Goal: Information Seeking & Learning: Learn about a topic

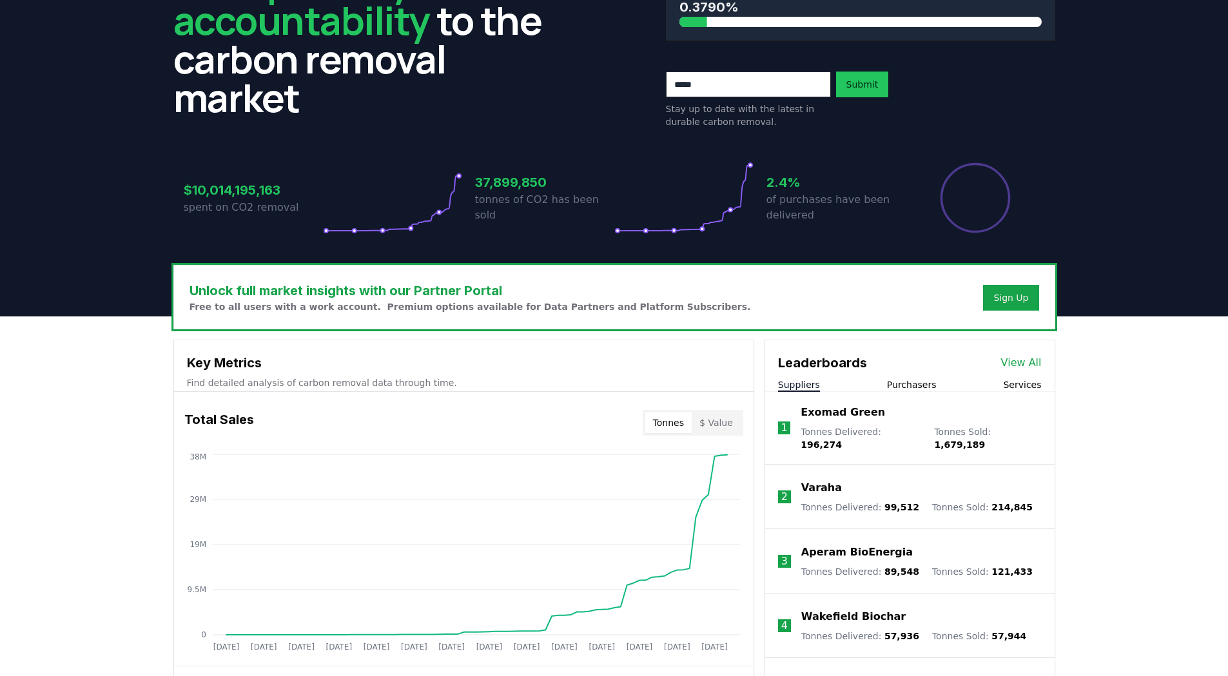
scroll to position [193, 0]
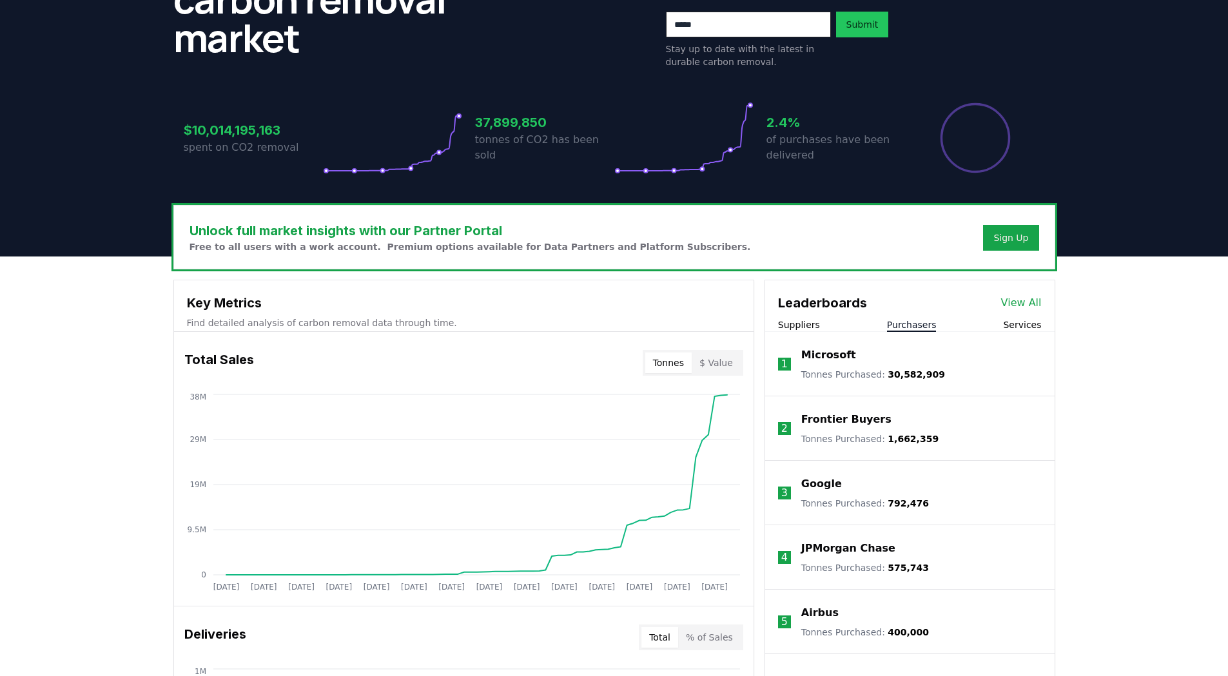
click at [913, 298] on button "Purchasers" at bounding box center [912, 324] width 50 height 13
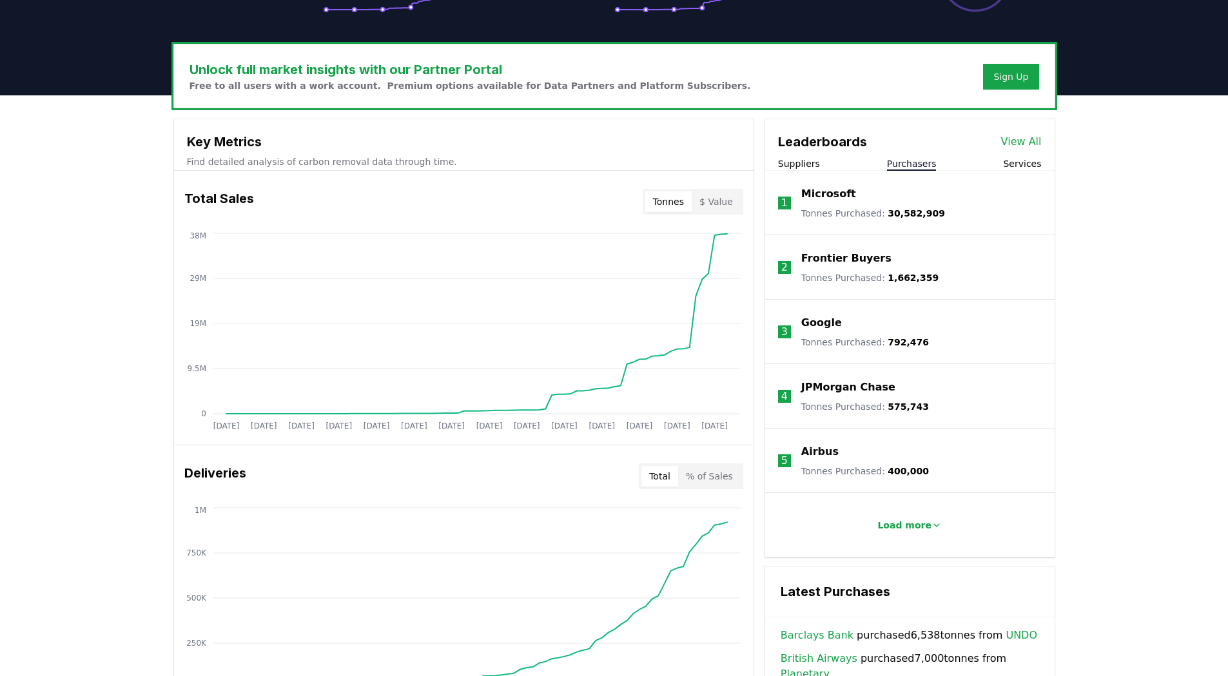
scroll to position [387, 0]
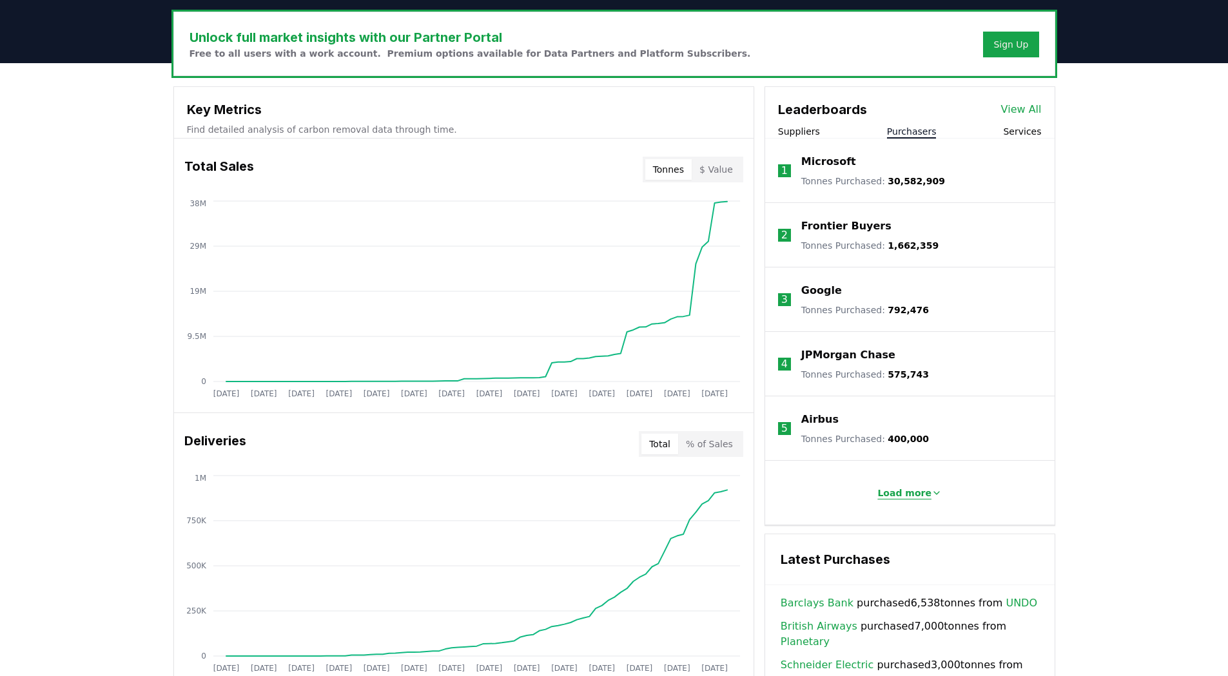
click at [915, 298] on p "Load more" at bounding box center [904, 493] width 54 height 13
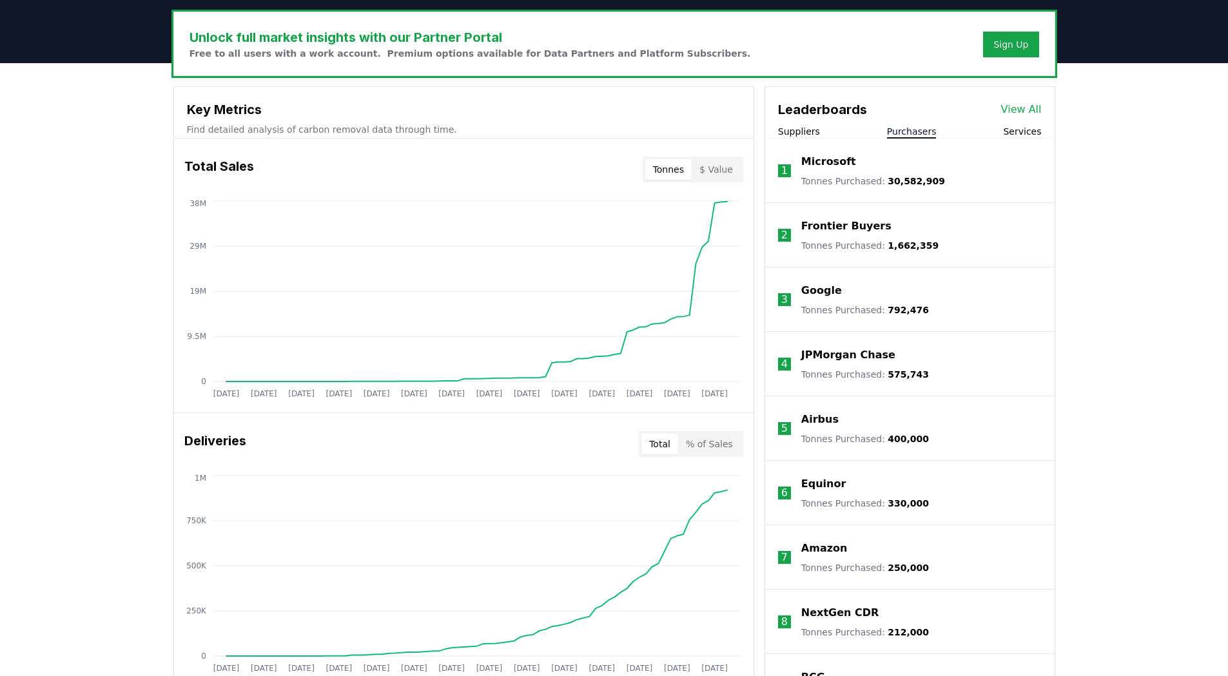
click at [1024, 112] on link "View All" at bounding box center [1021, 109] width 41 height 15
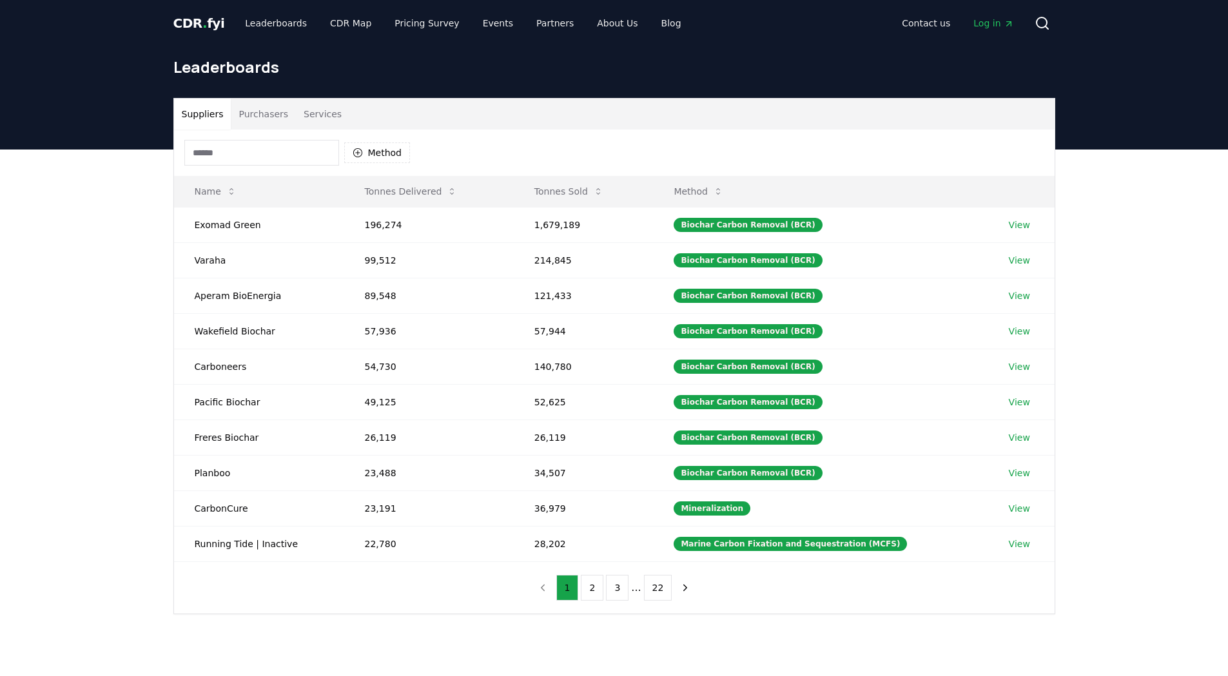
click at [251, 153] on input at bounding box center [261, 153] width 155 height 26
click at [255, 115] on button "Purchasers" at bounding box center [263, 114] width 65 height 31
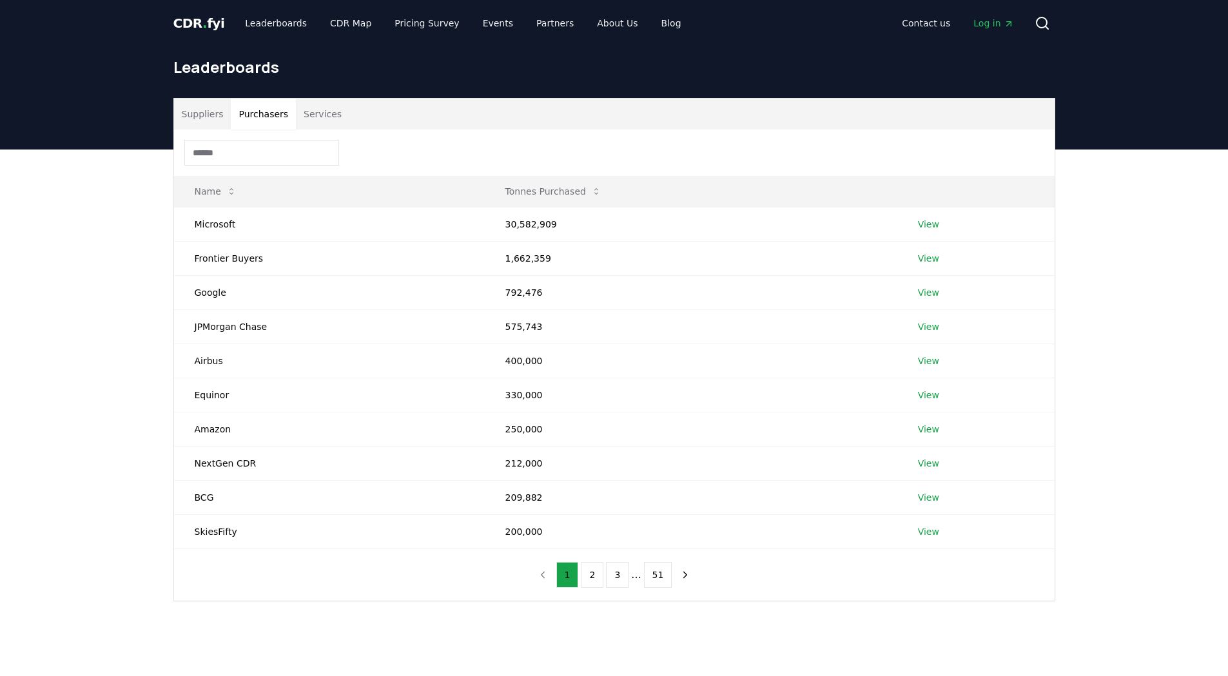
click at [249, 154] on input at bounding box center [261, 153] width 155 height 26
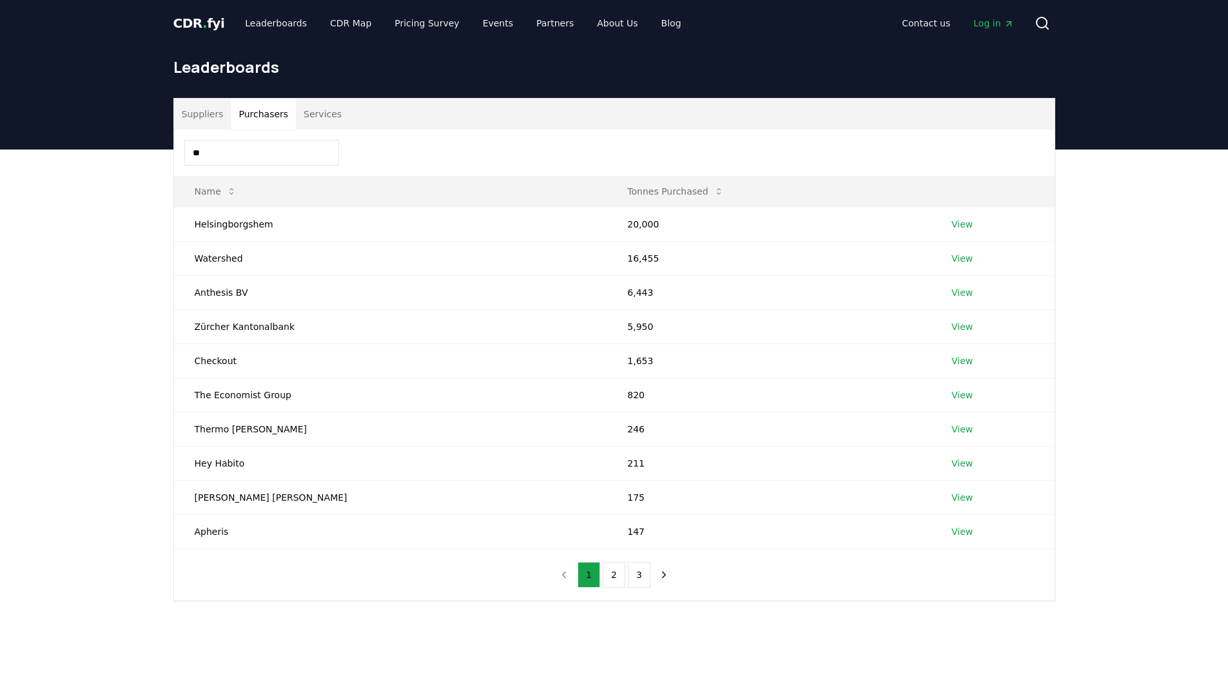
type input "*"
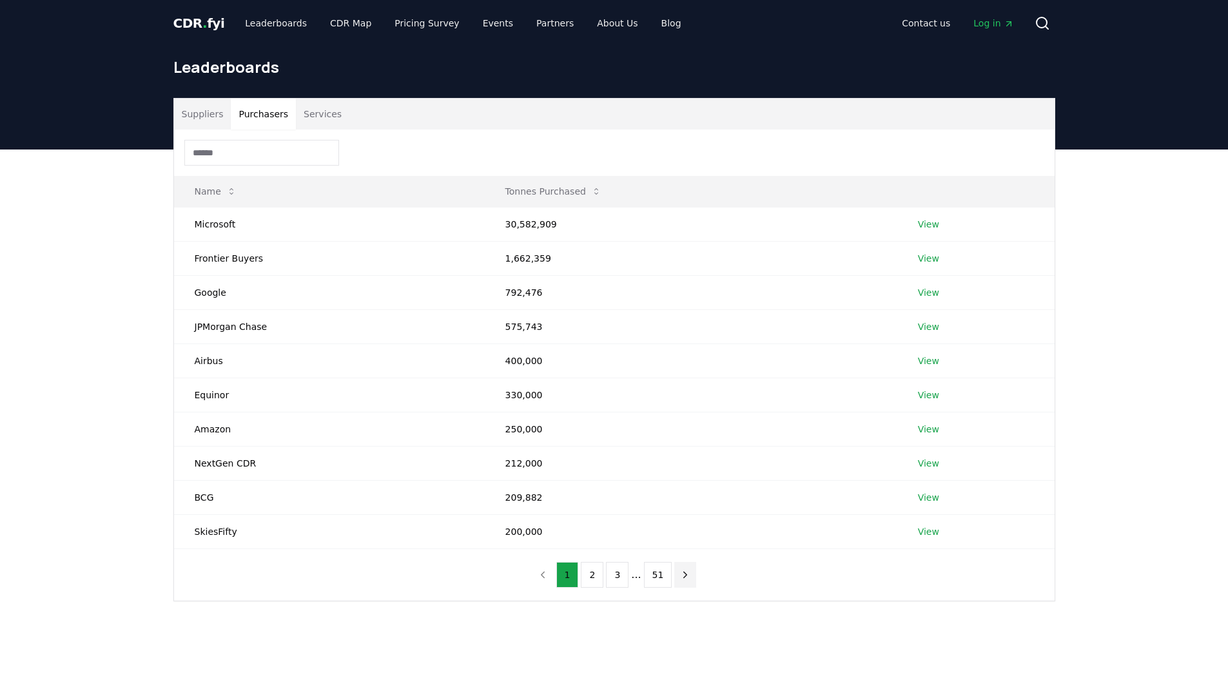
click at [681, 581] on button "next page" at bounding box center [685, 575] width 22 height 26
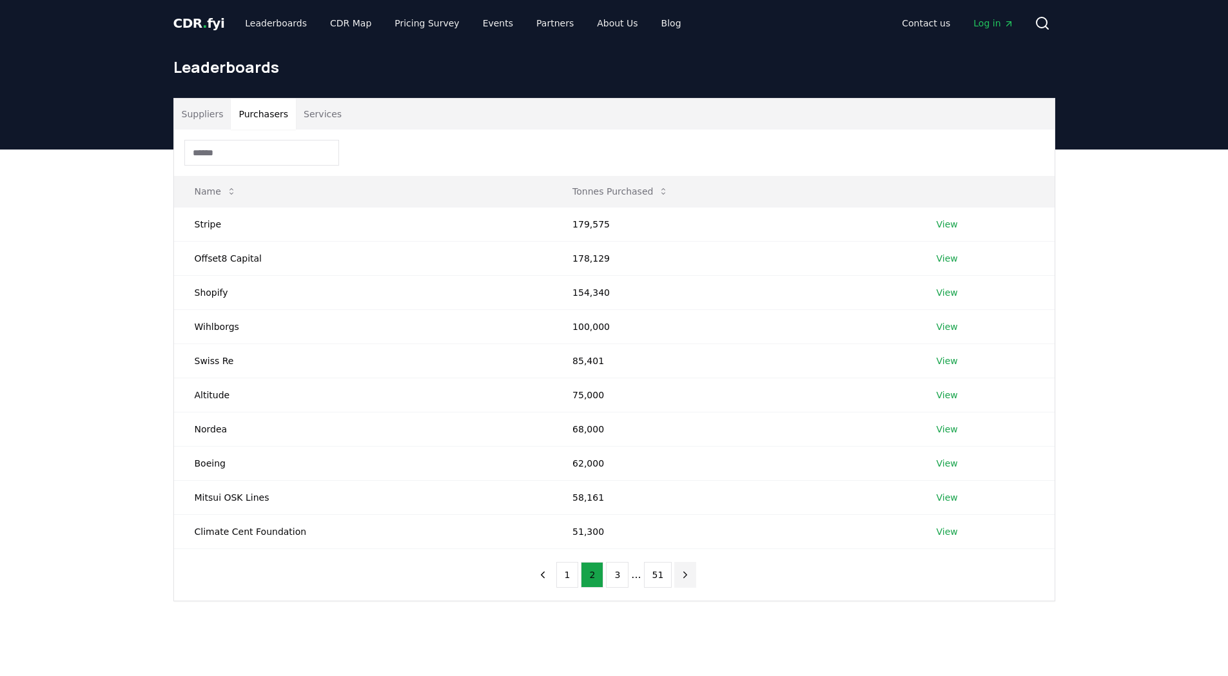
click at [681, 581] on button "next page" at bounding box center [685, 575] width 22 height 26
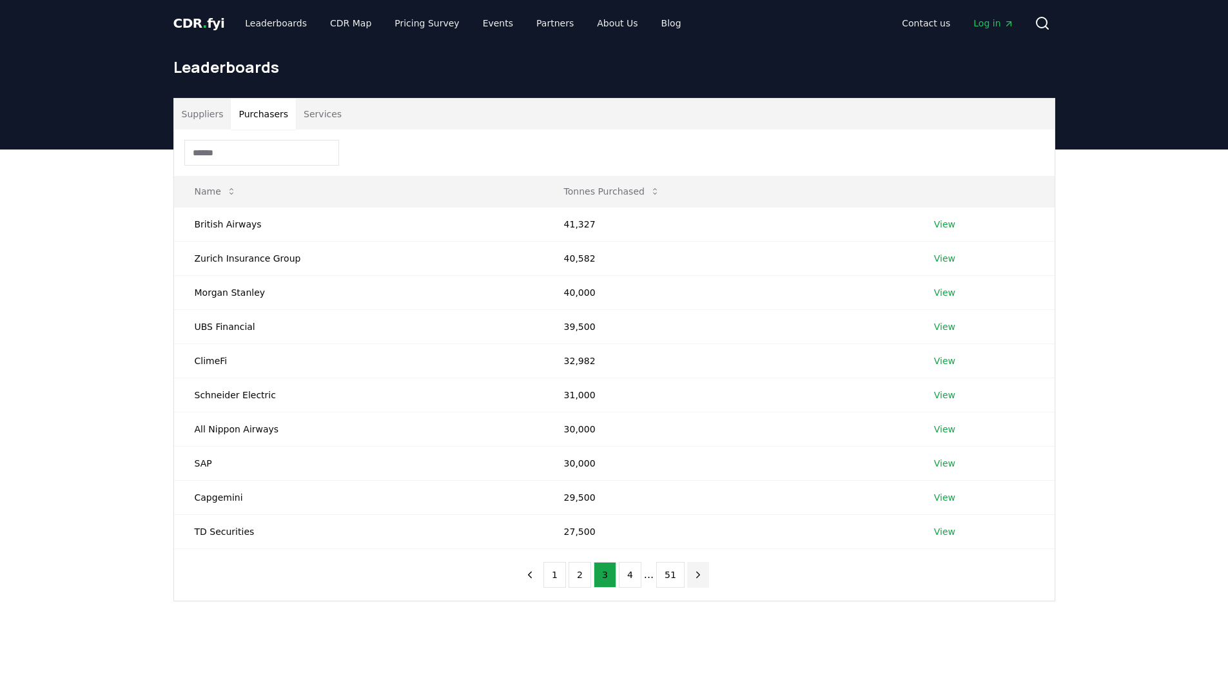
click at [696, 573] on icon "next page" at bounding box center [698, 575] width 12 height 12
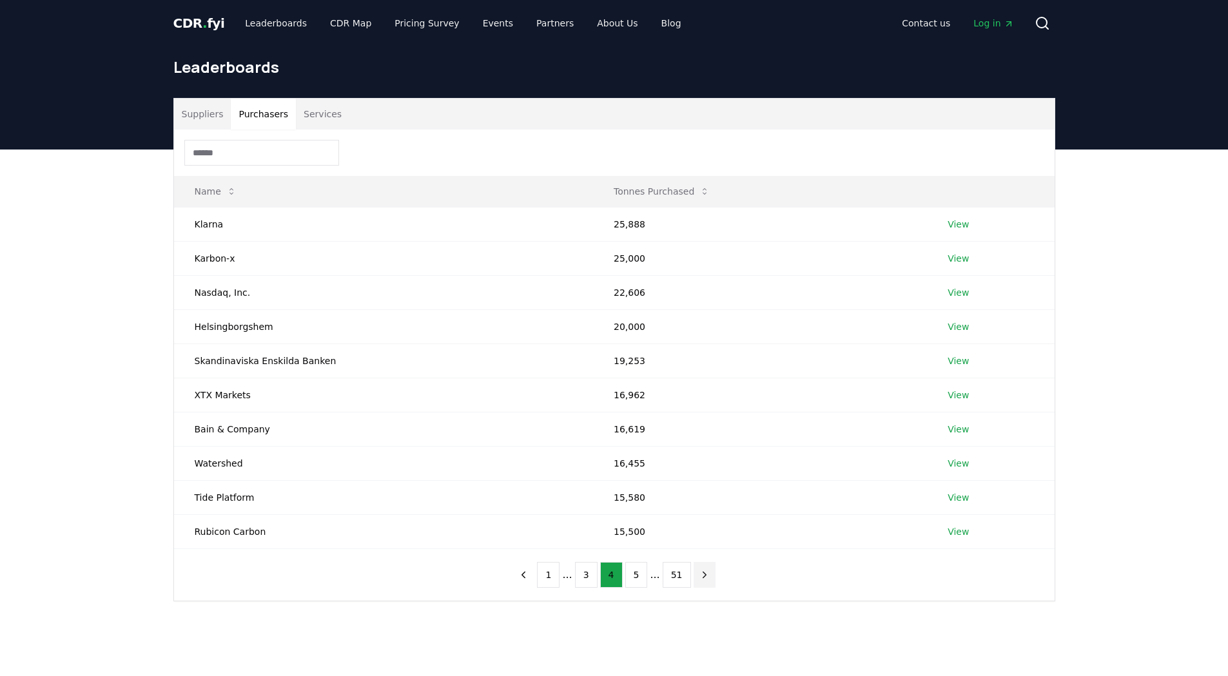
click at [699, 574] on icon "next page" at bounding box center [705, 575] width 12 height 12
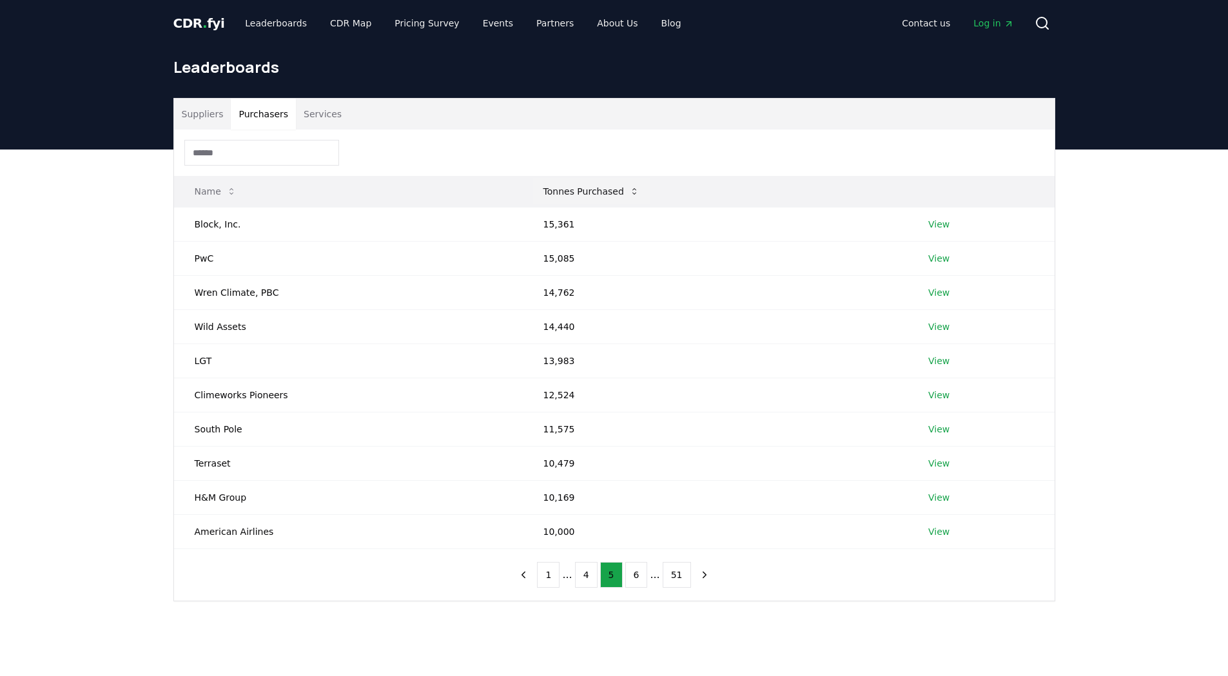
click at [629, 196] on icon at bounding box center [634, 191] width 10 height 10
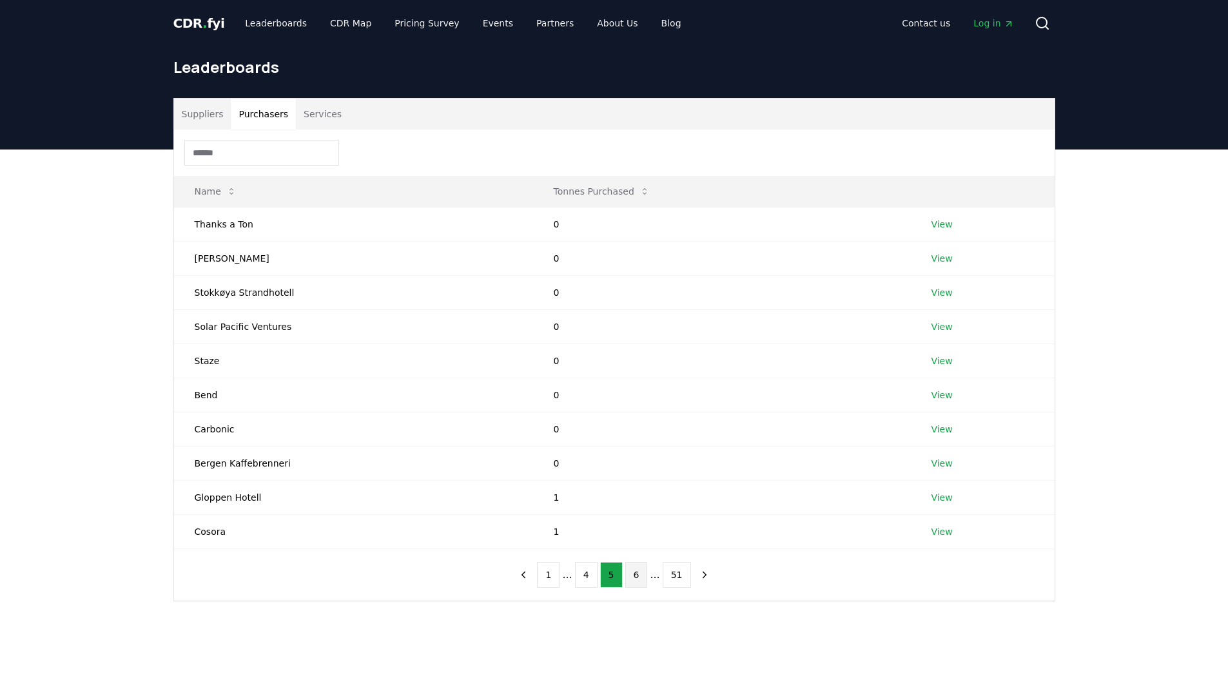
click at [639, 577] on button "6" at bounding box center [636, 575] width 23 height 26
click at [638, 575] on button "7" at bounding box center [636, 575] width 23 height 26
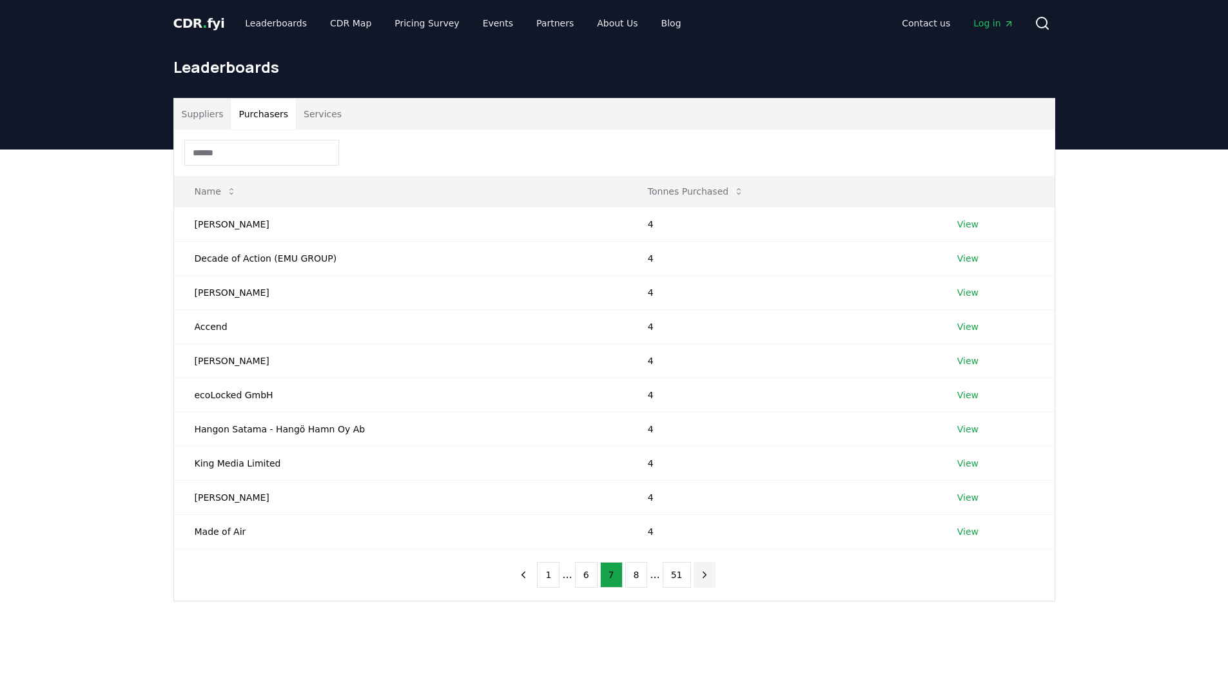
click at [699, 578] on icon "next page" at bounding box center [705, 575] width 12 height 12
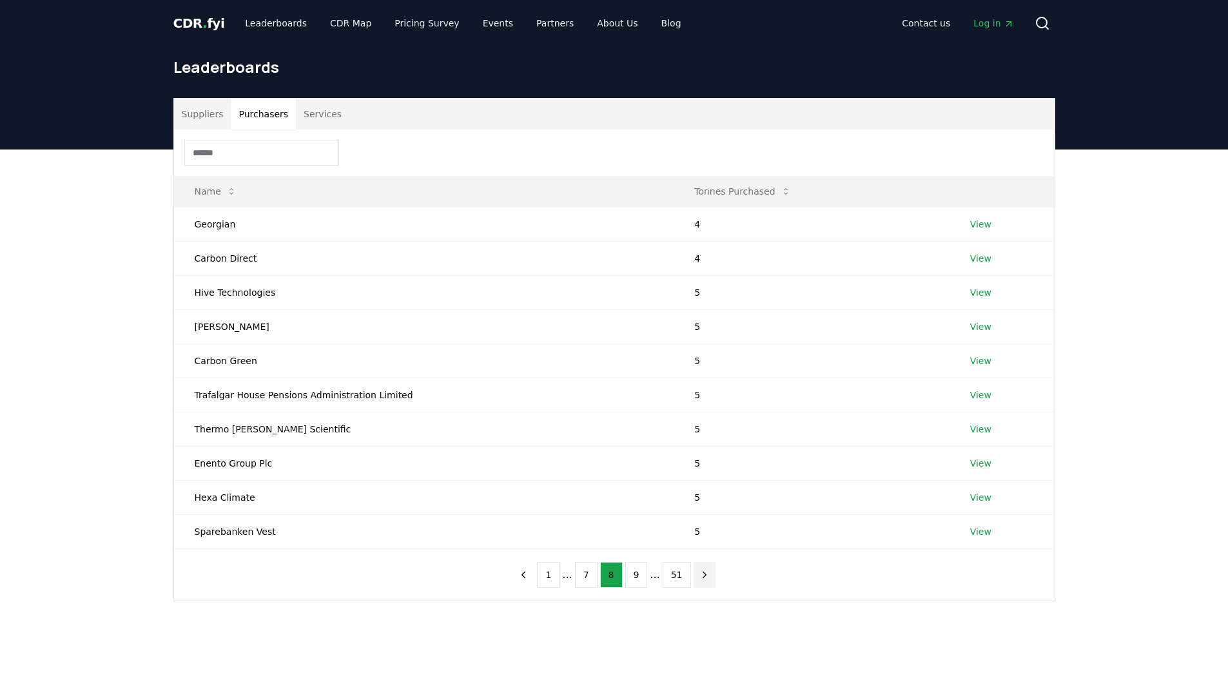
click at [699, 578] on icon "next page" at bounding box center [705, 575] width 12 height 12
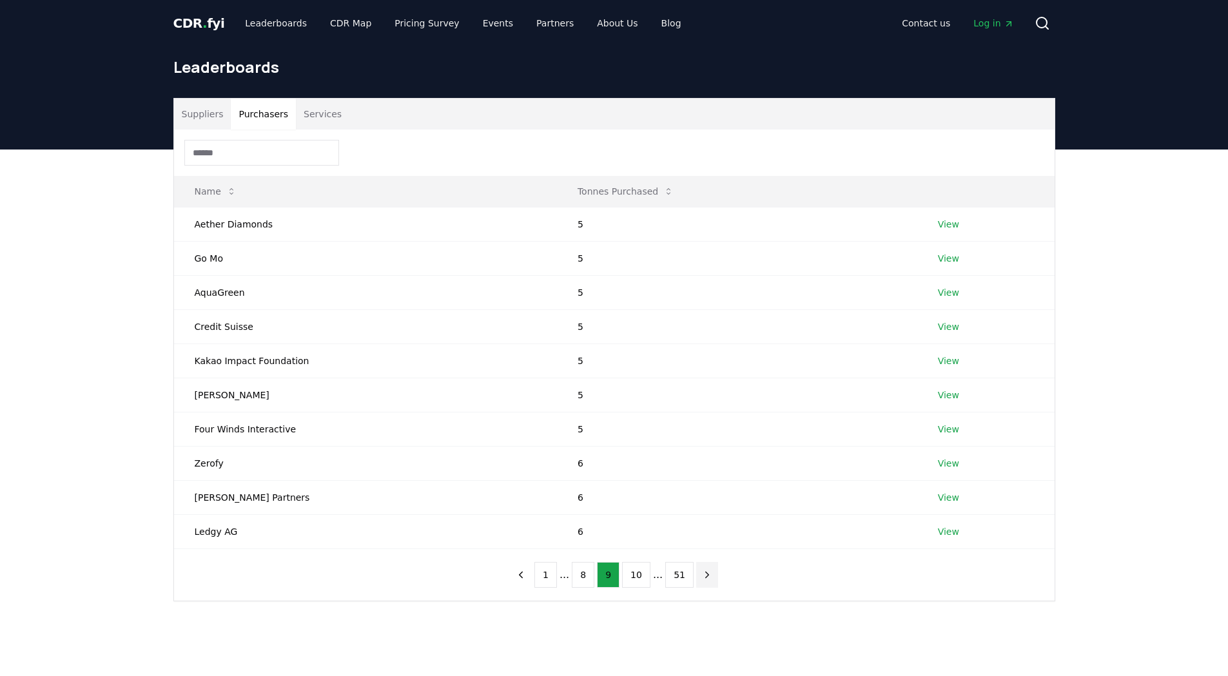
click at [701, 578] on icon "next page" at bounding box center [707, 575] width 12 height 12
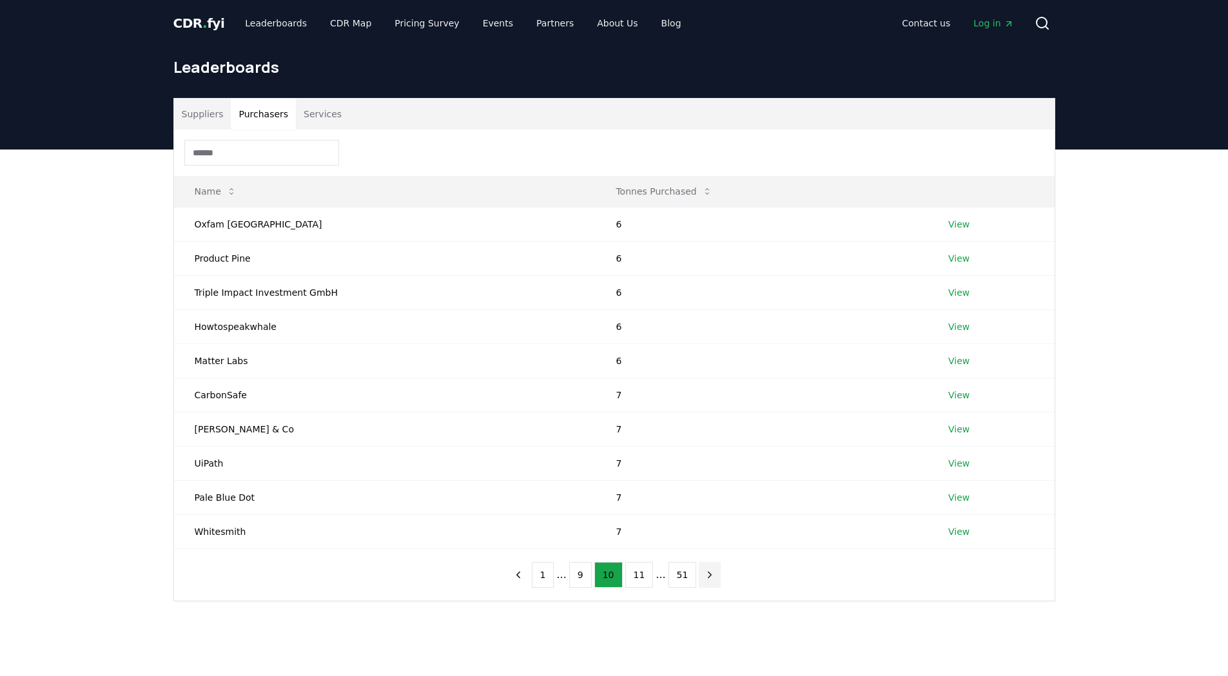
click at [699, 578] on button "next page" at bounding box center [710, 575] width 22 height 26
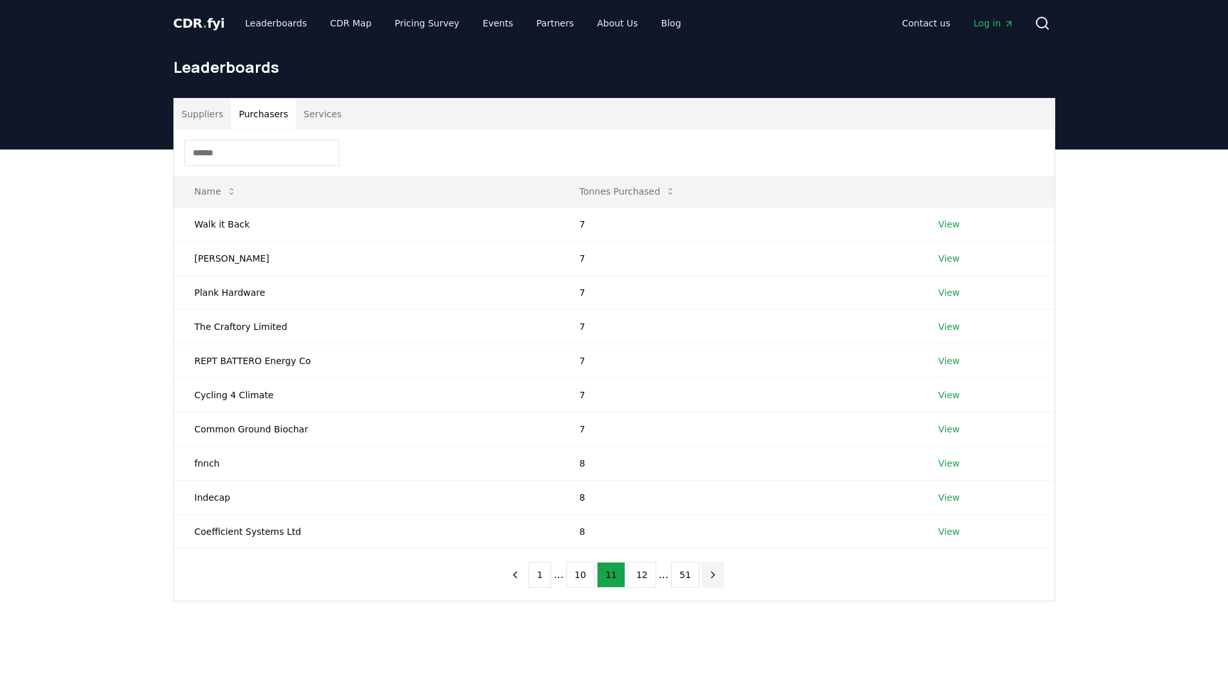
click at [702, 578] on button "next page" at bounding box center [713, 575] width 22 height 26
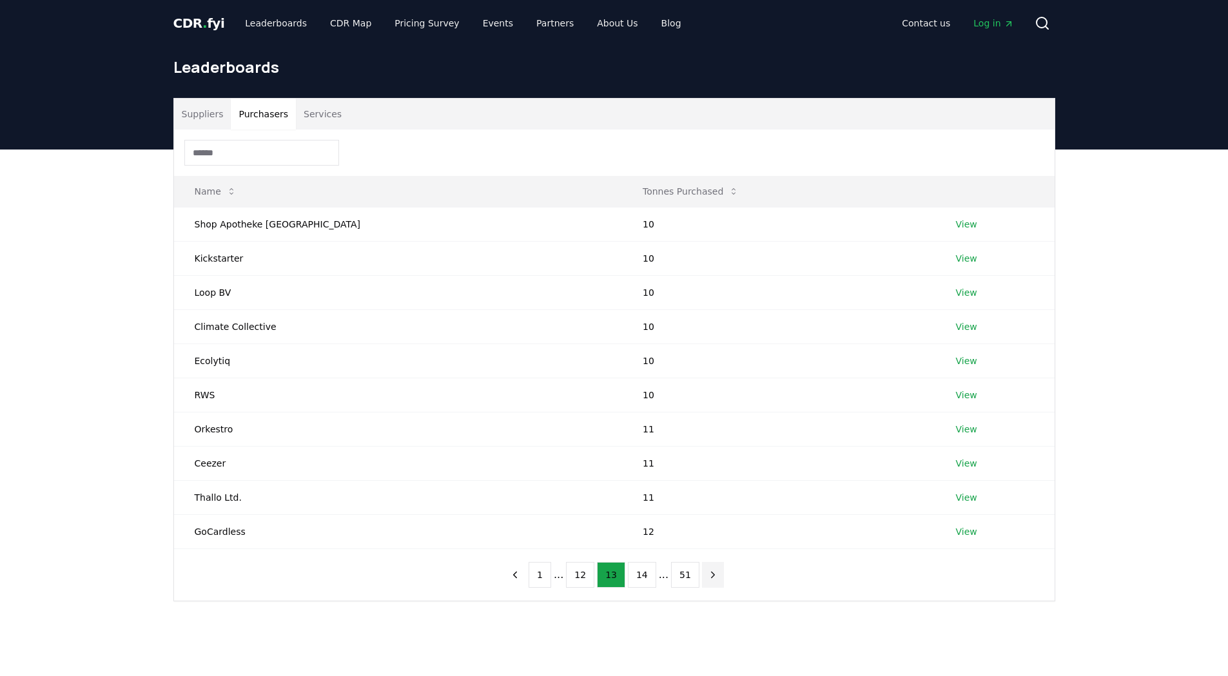
click at [707, 577] on icon "next page" at bounding box center [713, 575] width 12 height 12
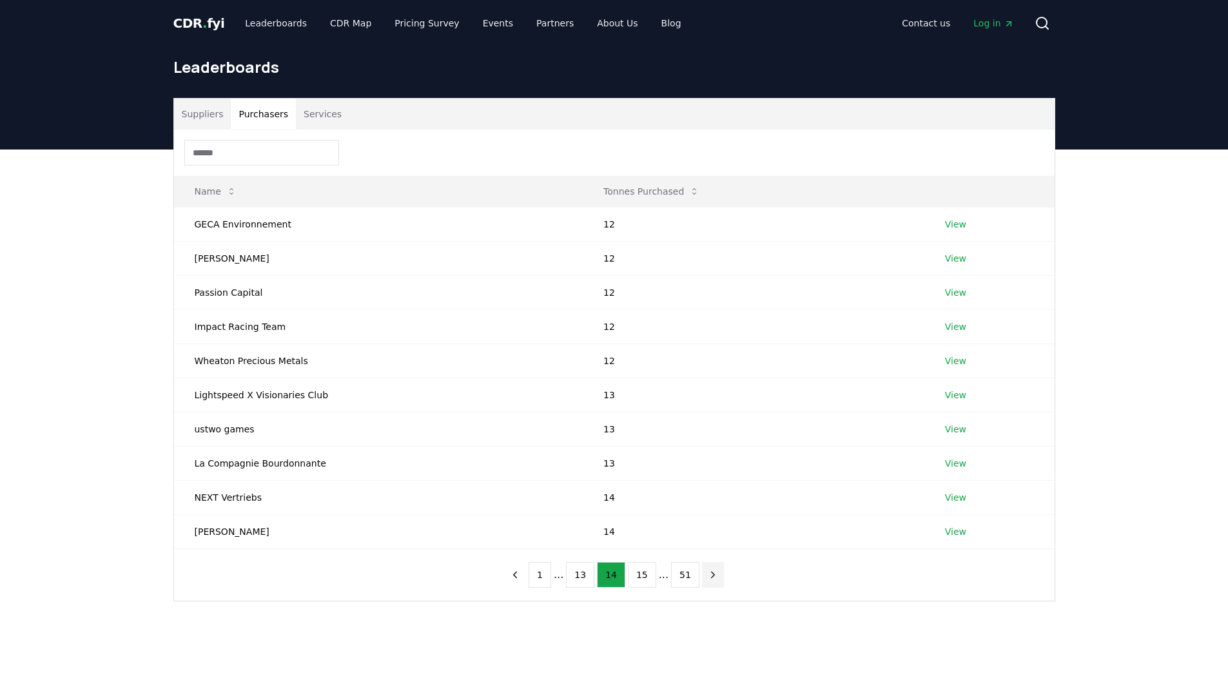
click at [707, 577] on icon "next page" at bounding box center [713, 575] width 12 height 12
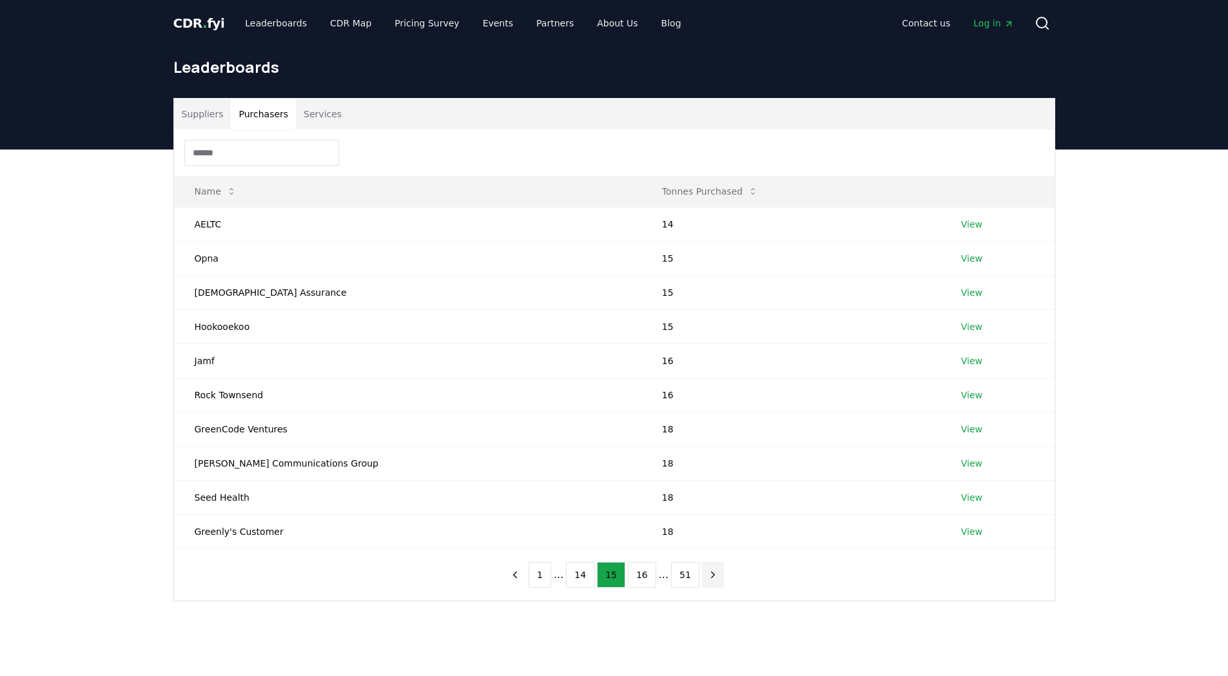
click at [707, 577] on icon "next page" at bounding box center [713, 575] width 12 height 12
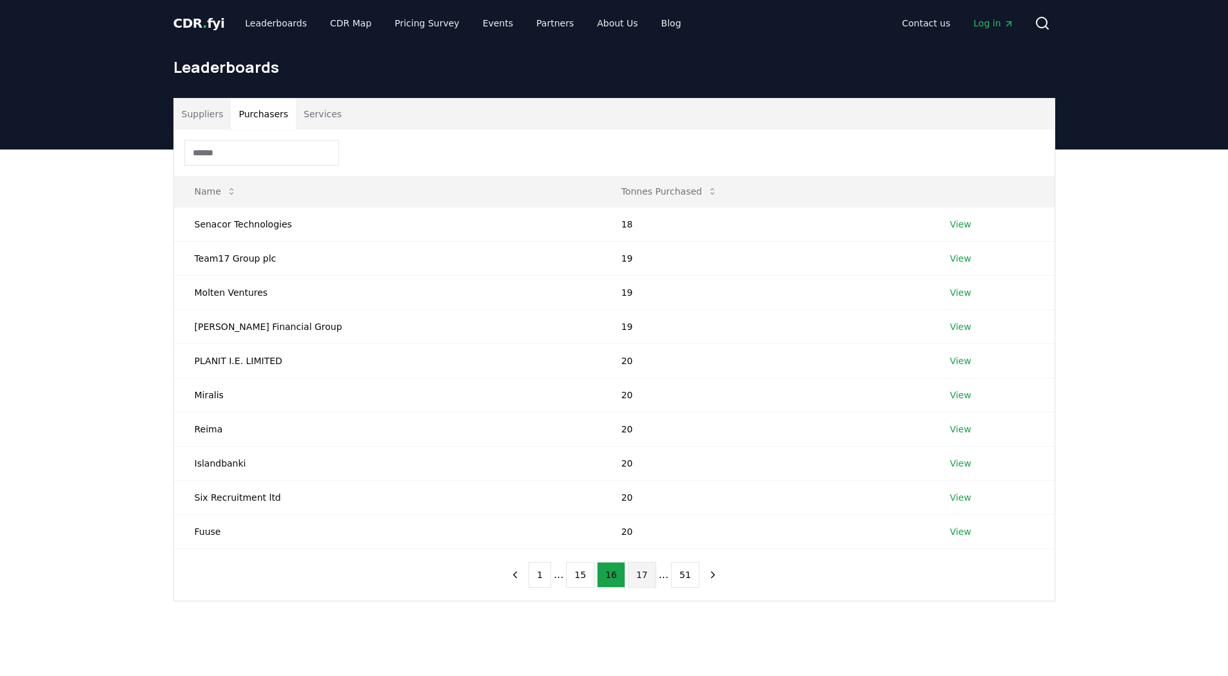
click at [637, 579] on button "17" at bounding box center [642, 575] width 28 height 26
click at [703, 581] on button "next page" at bounding box center [713, 575] width 22 height 26
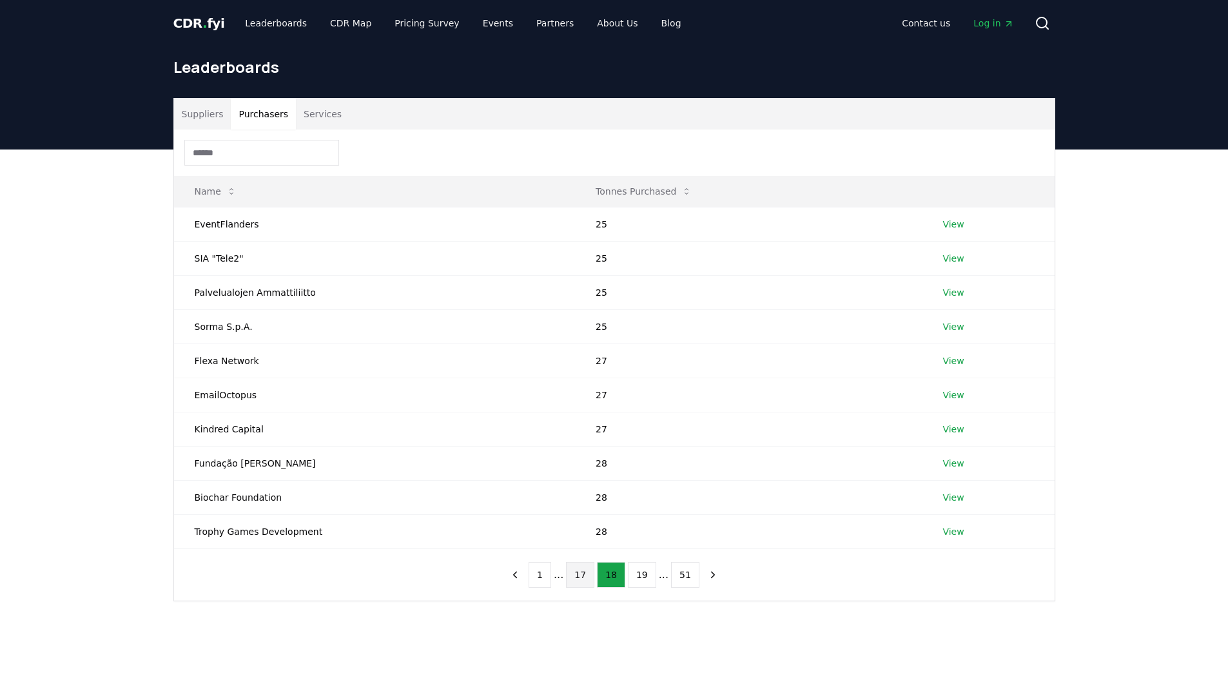
click at [583, 578] on button "17" at bounding box center [580, 575] width 28 height 26
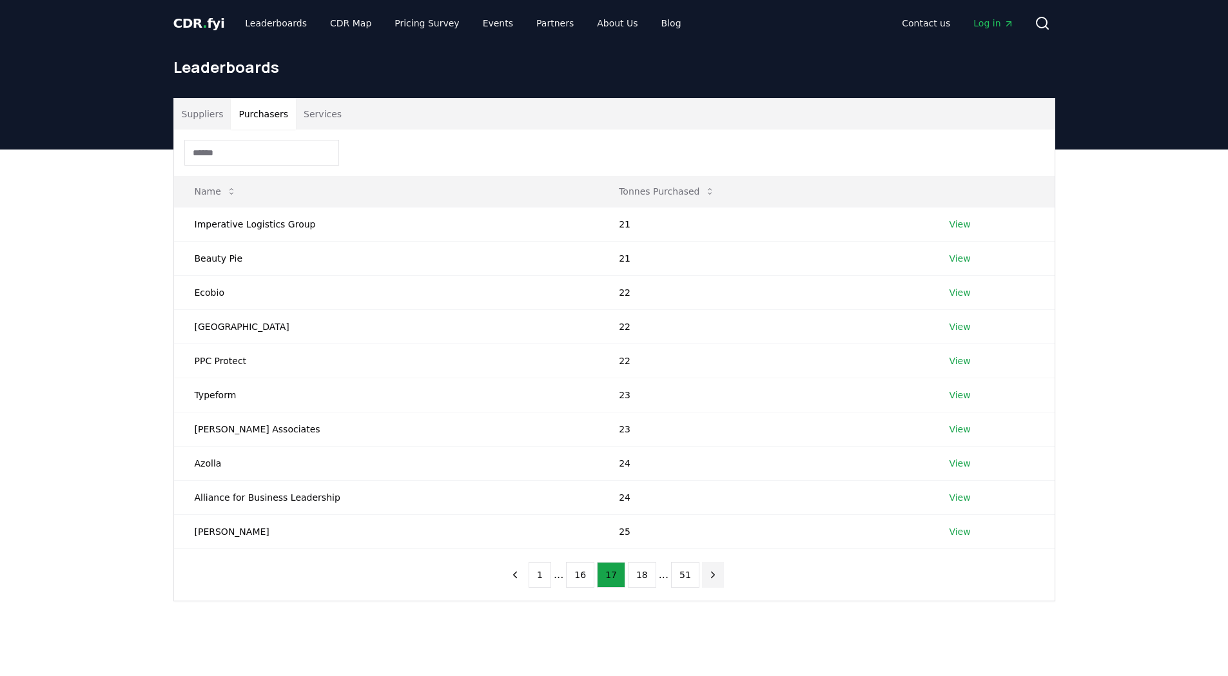
click at [707, 579] on icon "next page" at bounding box center [713, 575] width 12 height 12
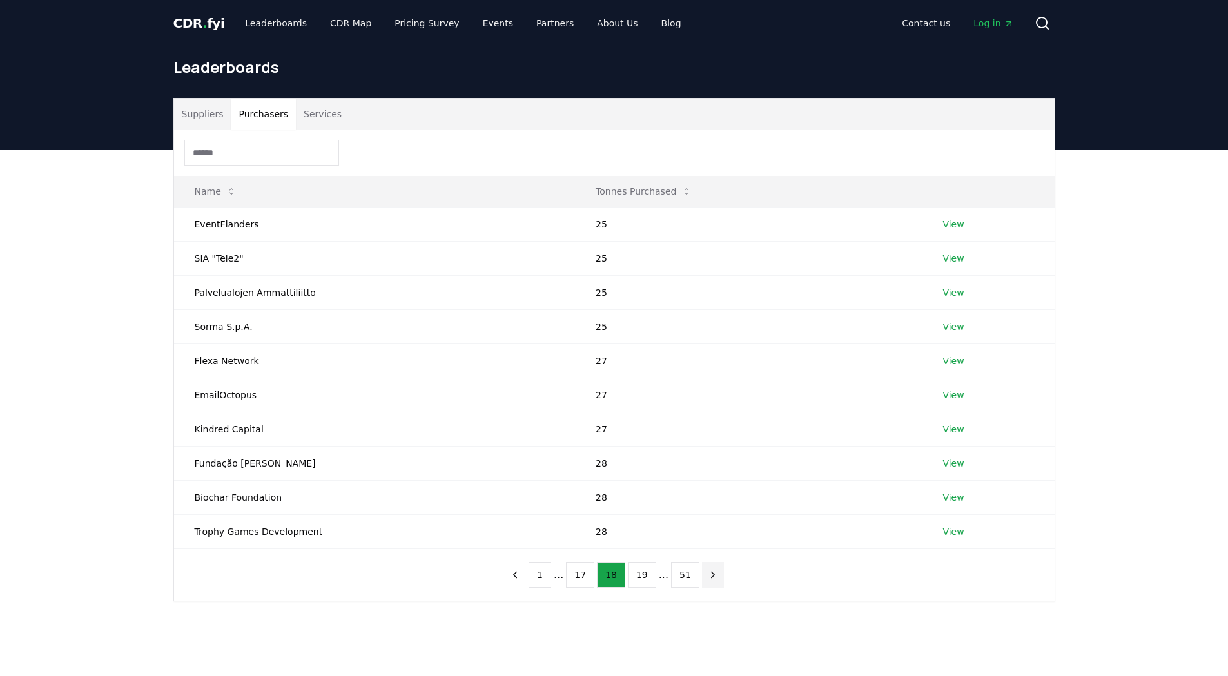
click at [707, 579] on icon "next page" at bounding box center [713, 575] width 12 height 12
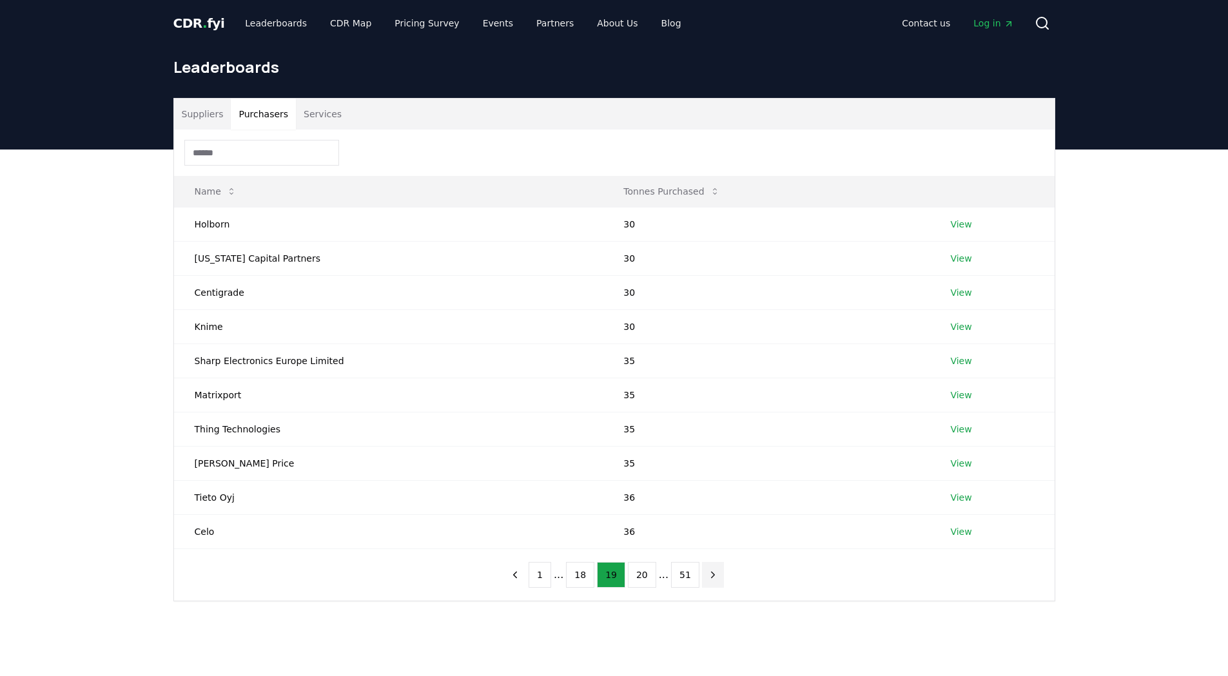
click at [707, 578] on icon "next page" at bounding box center [713, 575] width 12 height 12
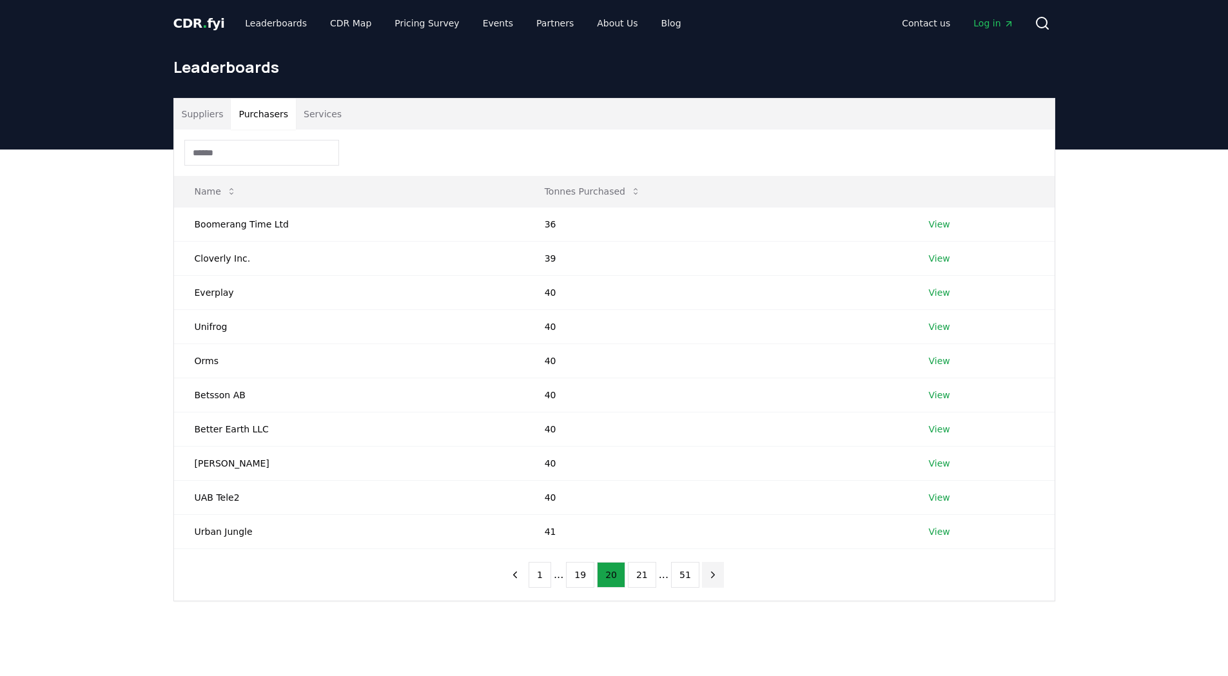
click at [707, 578] on icon "next page" at bounding box center [713, 575] width 12 height 12
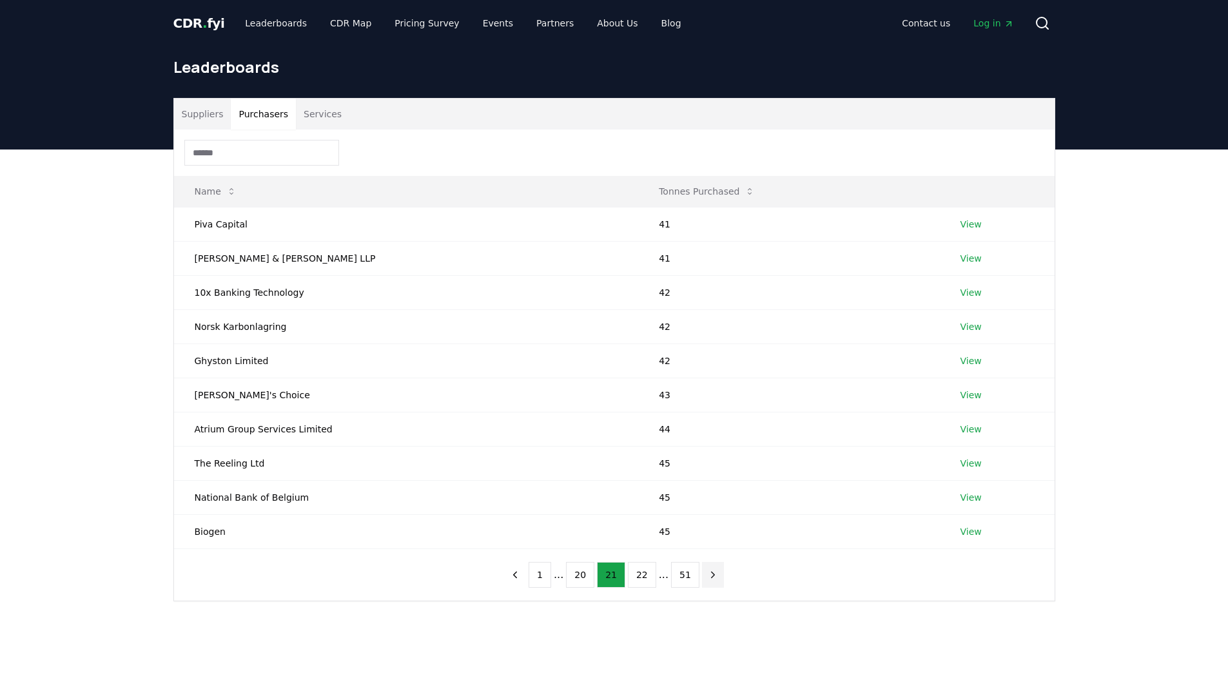
click at [707, 578] on icon "next page" at bounding box center [713, 575] width 12 height 12
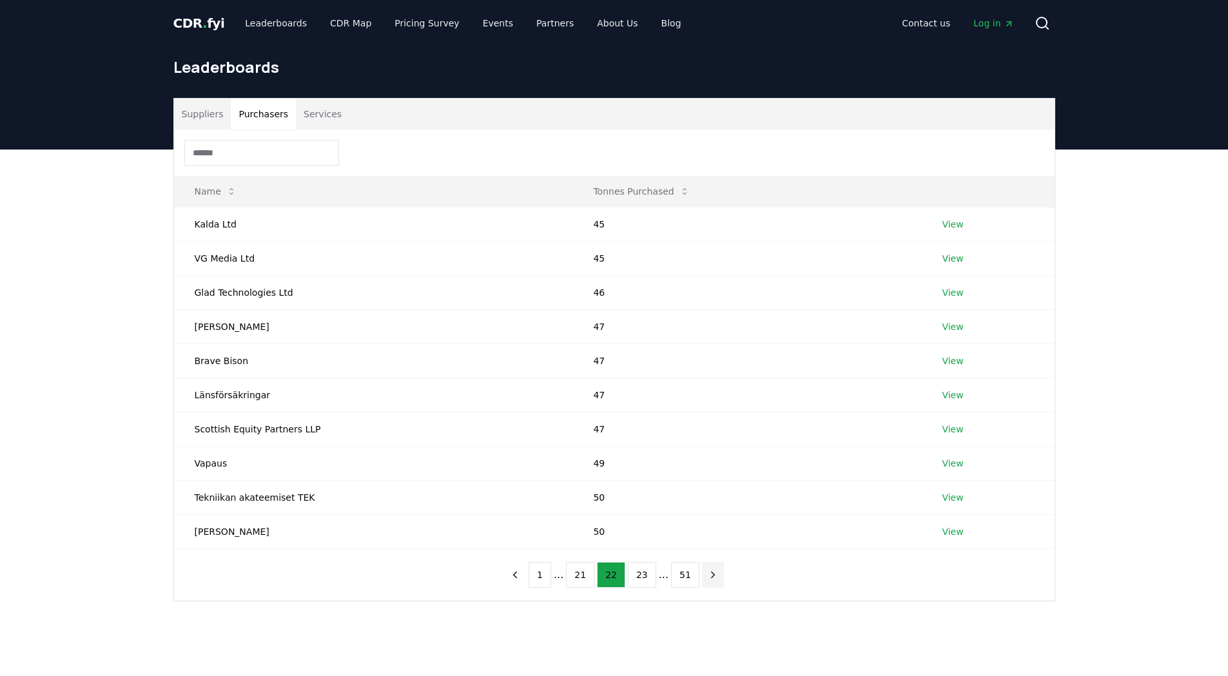
click at [707, 578] on icon "next page" at bounding box center [713, 575] width 12 height 12
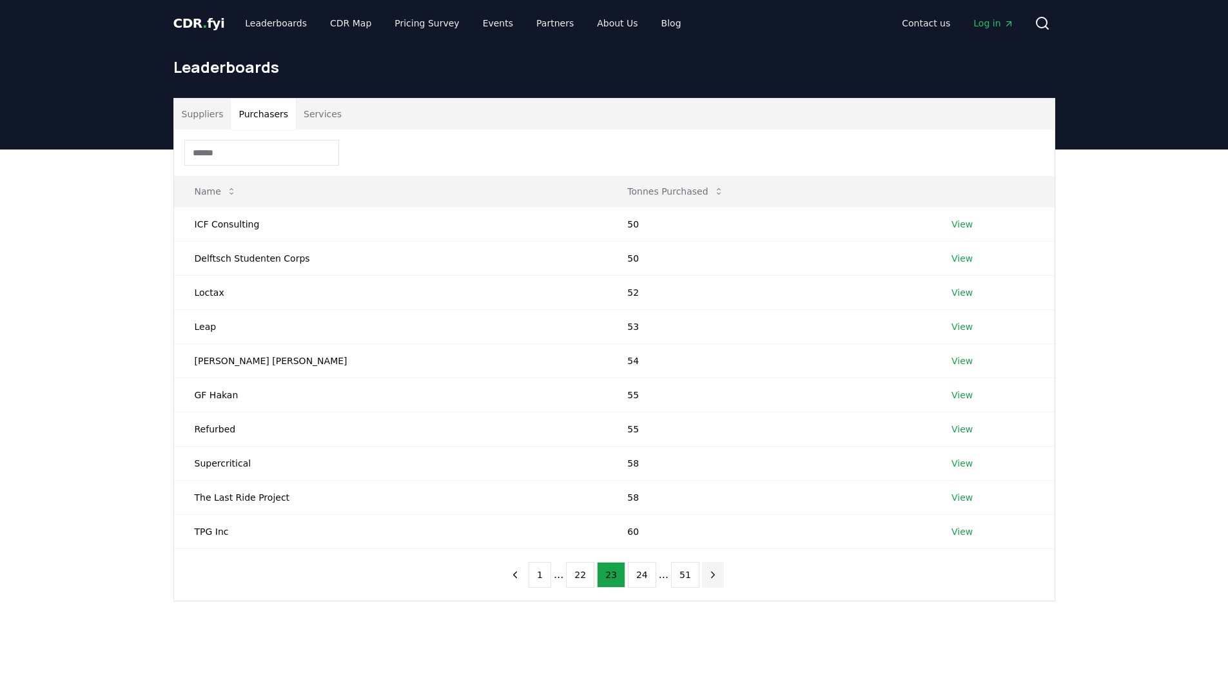
click at [707, 578] on icon "next page" at bounding box center [713, 575] width 12 height 12
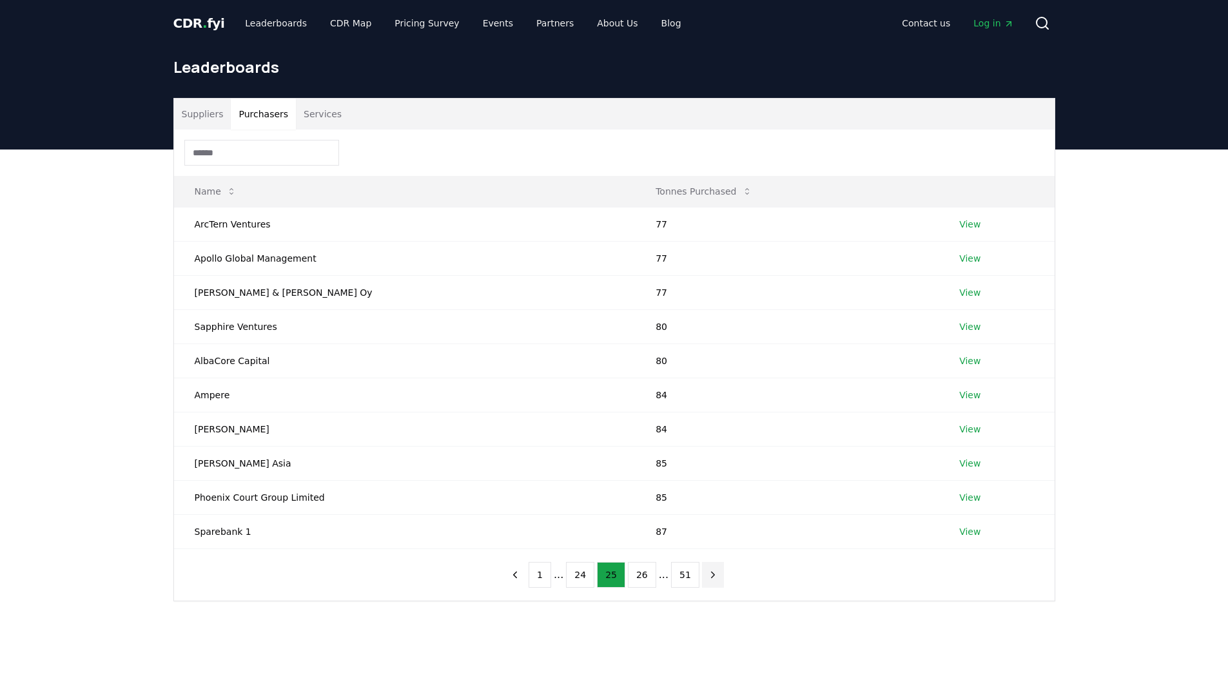
click at [707, 578] on icon "next page" at bounding box center [713, 575] width 12 height 12
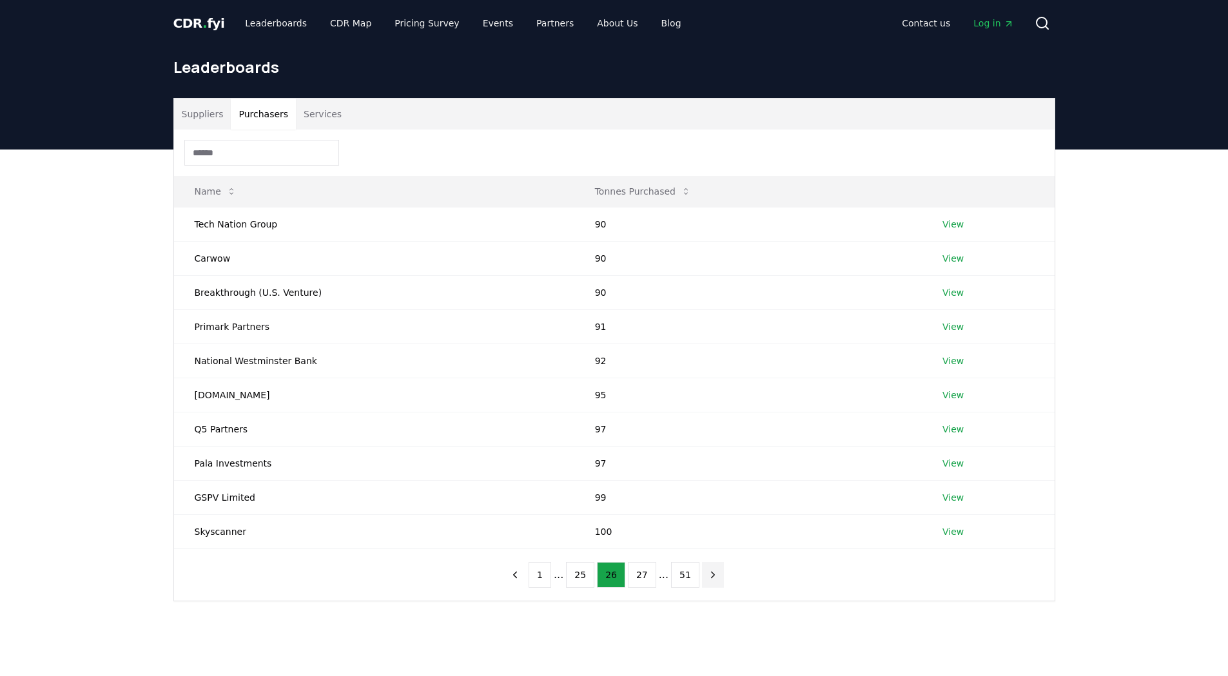
click at [707, 578] on icon "next page" at bounding box center [713, 575] width 12 height 12
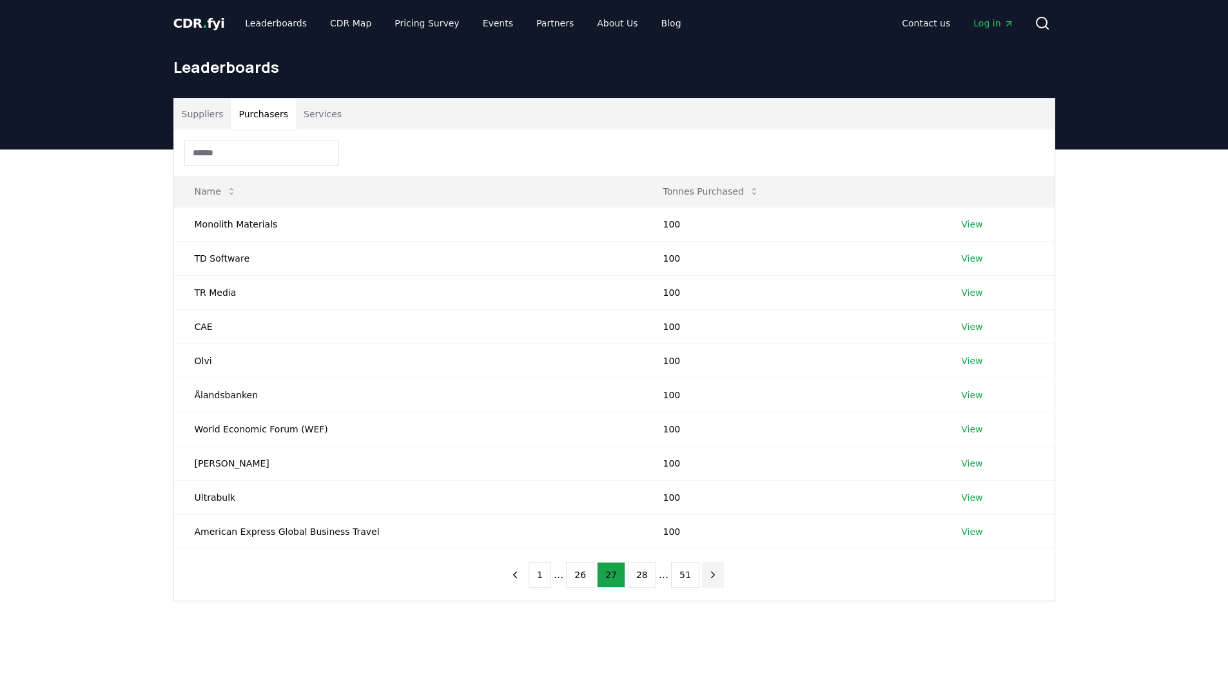
click at [707, 578] on icon "next page" at bounding box center [713, 575] width 12 height 12
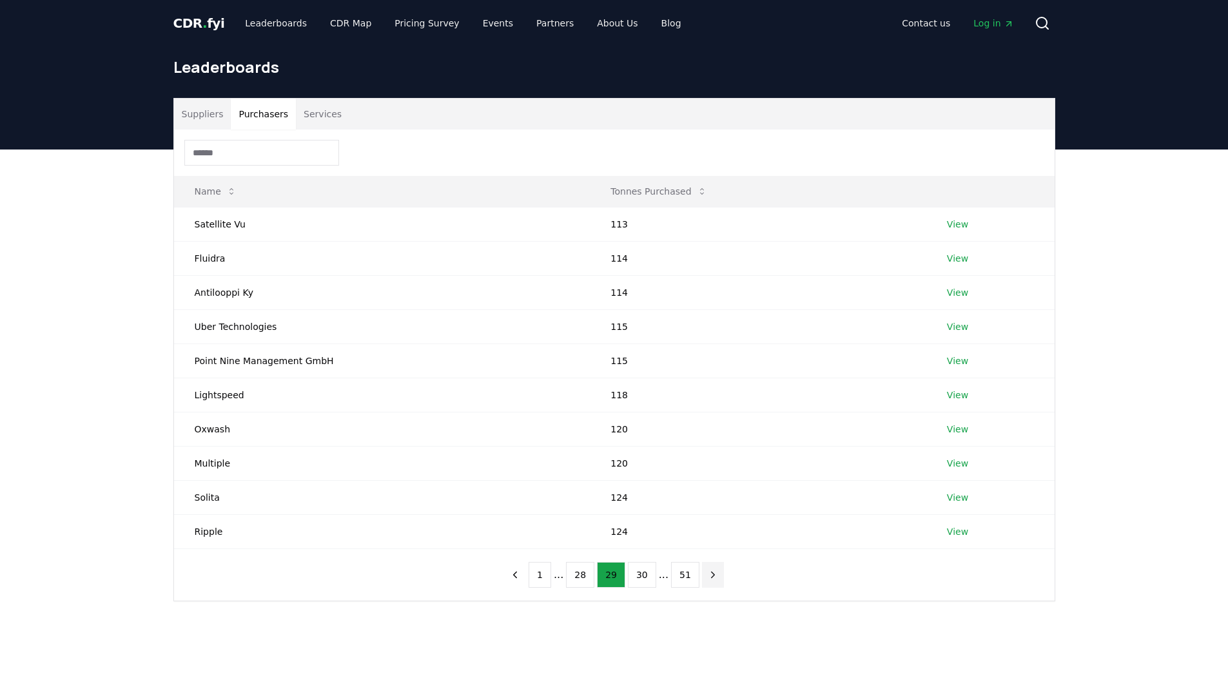
click at [707, 578] on icon "next page" at bounding box center [713, 575] width 12 height 12
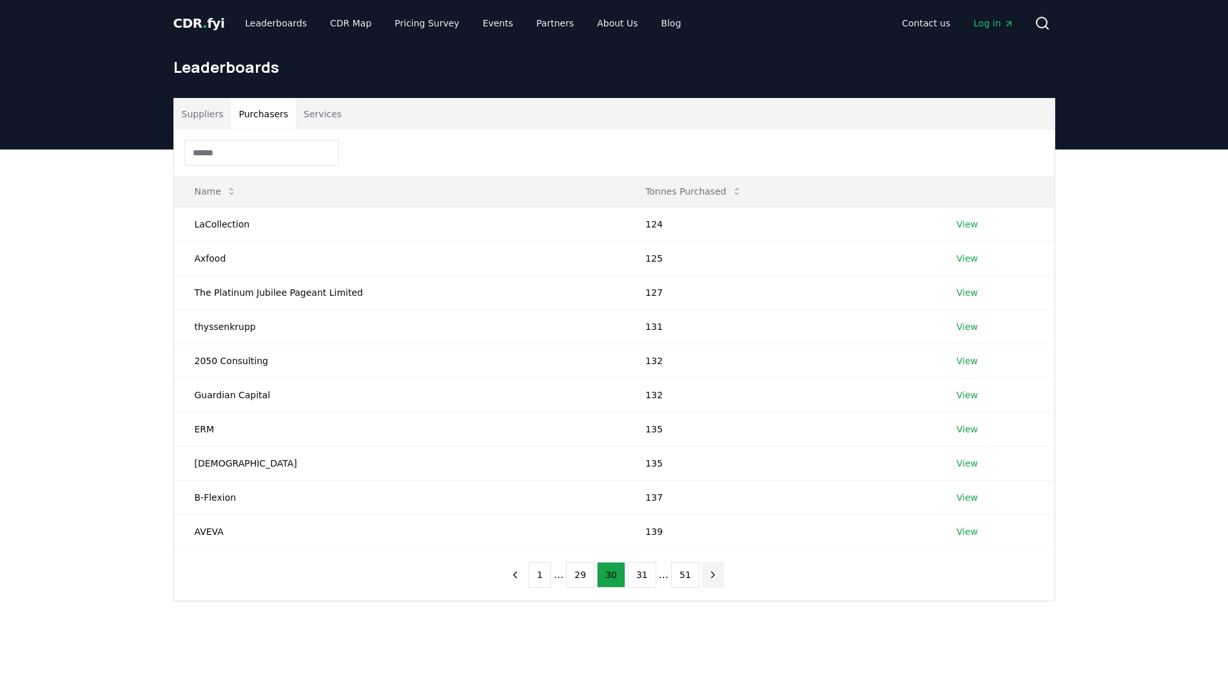
click at [707, 578] on icon "next page" at bounding box center [713, 575] width 12 height 12
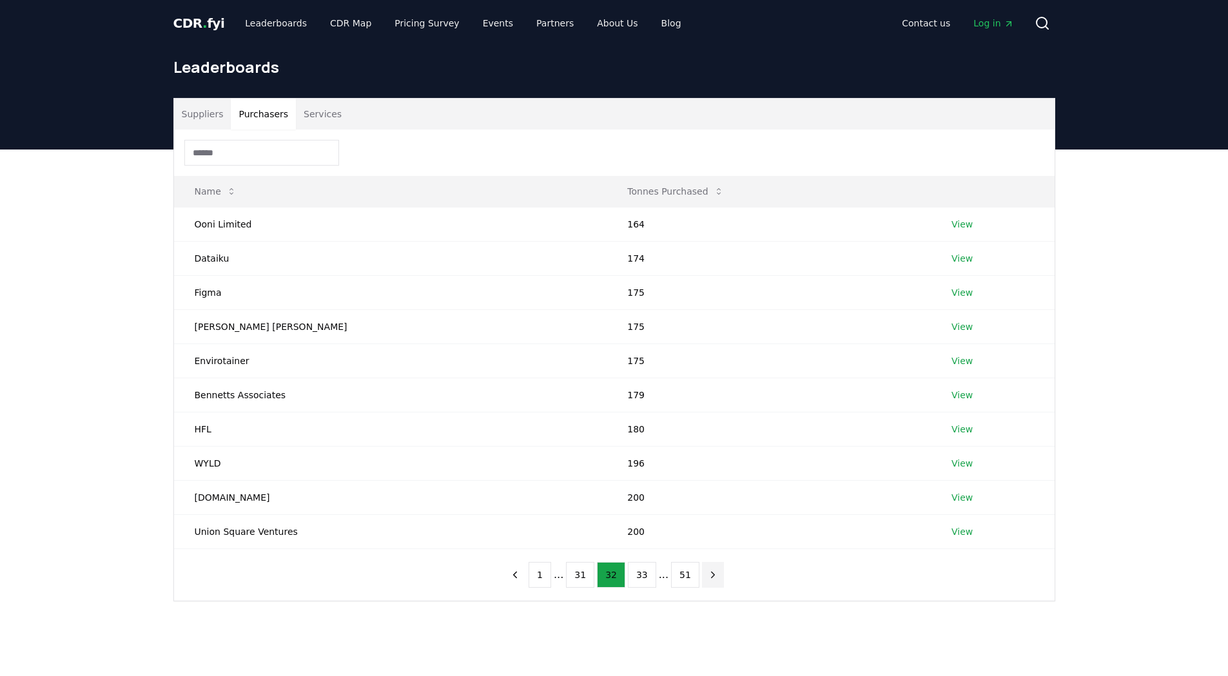
click at [707, 578] on icon "next page" at bounding box center [713, 575] width 12 height 12
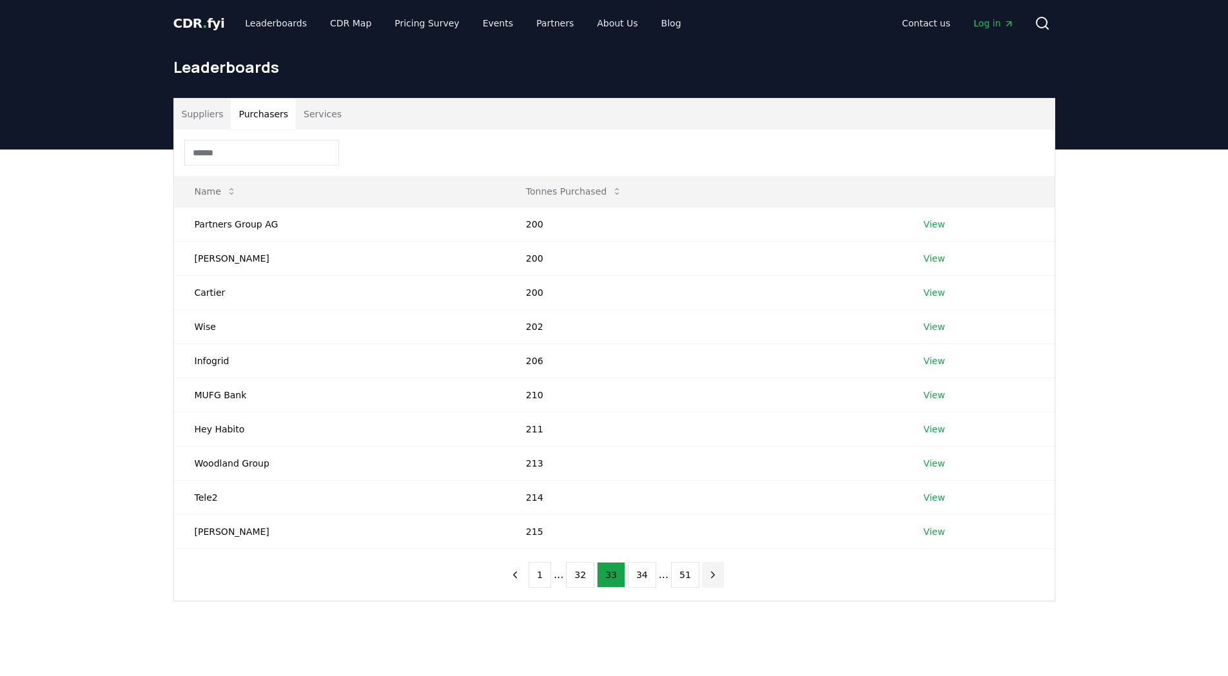
click at [707, 578] on icon "next page" at bounding box center [713, 575] width 12 height 12
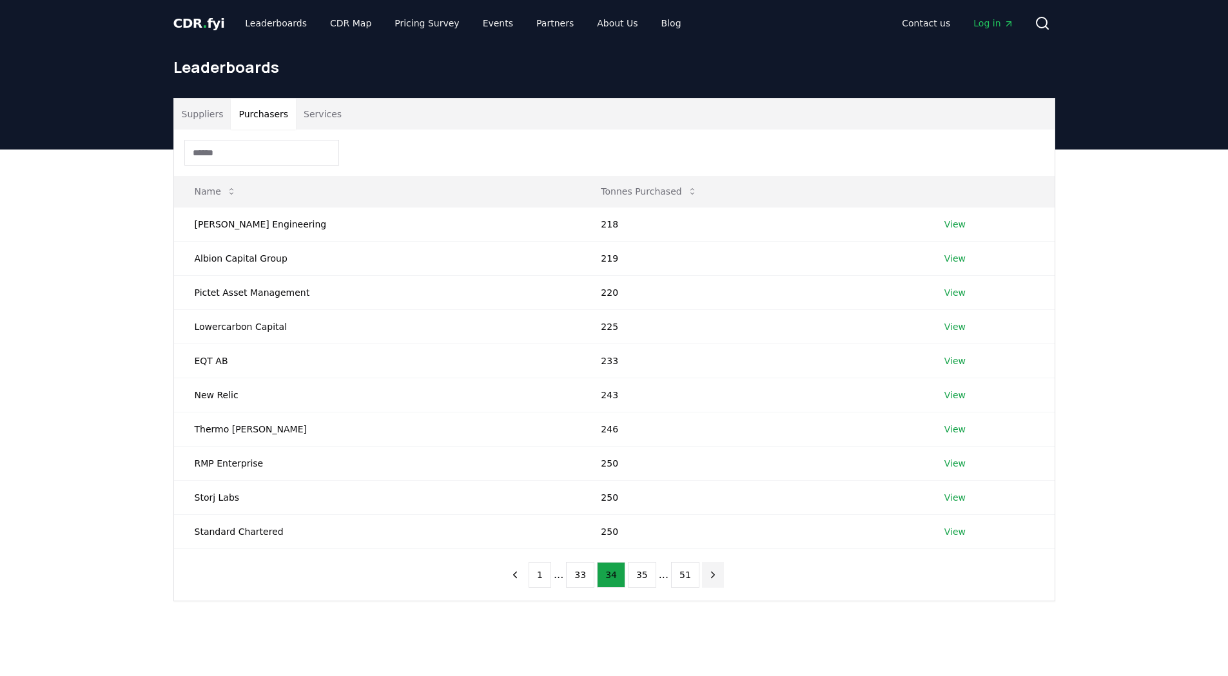
click at [707, 578] on icon "next page" at bounding box center [713, 575] width 12 height 12
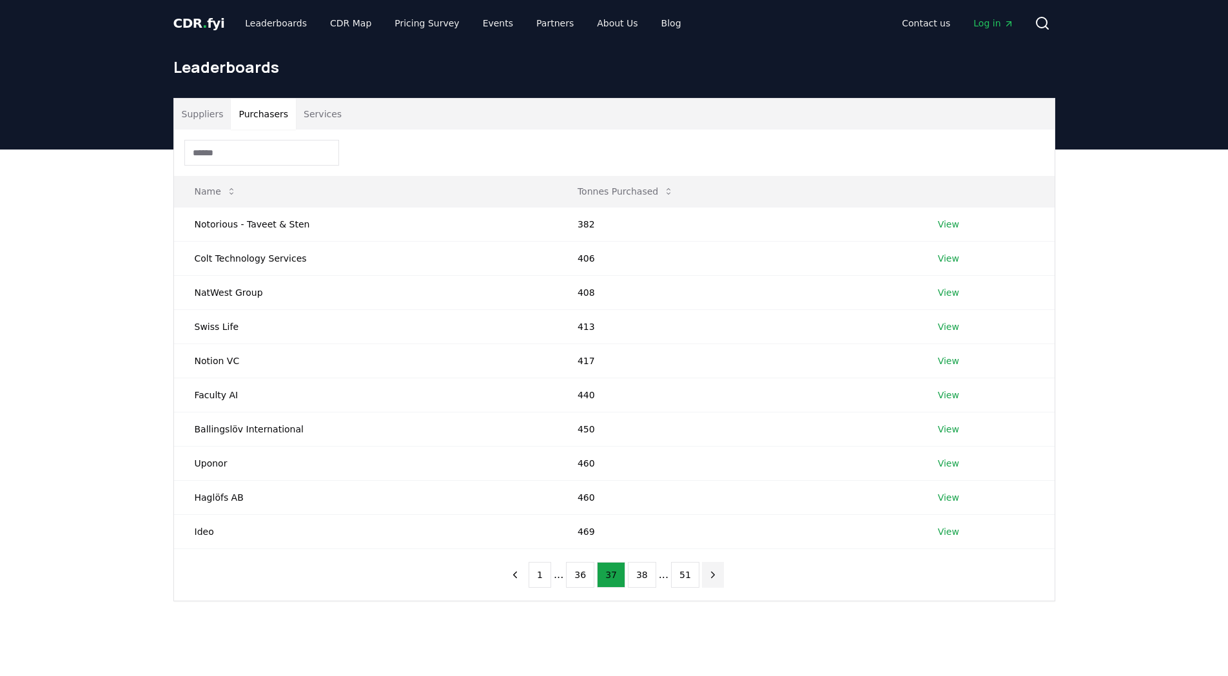
click at [707, 578] on icon "next page" at bounding box center [713, 575] width 12 height 12
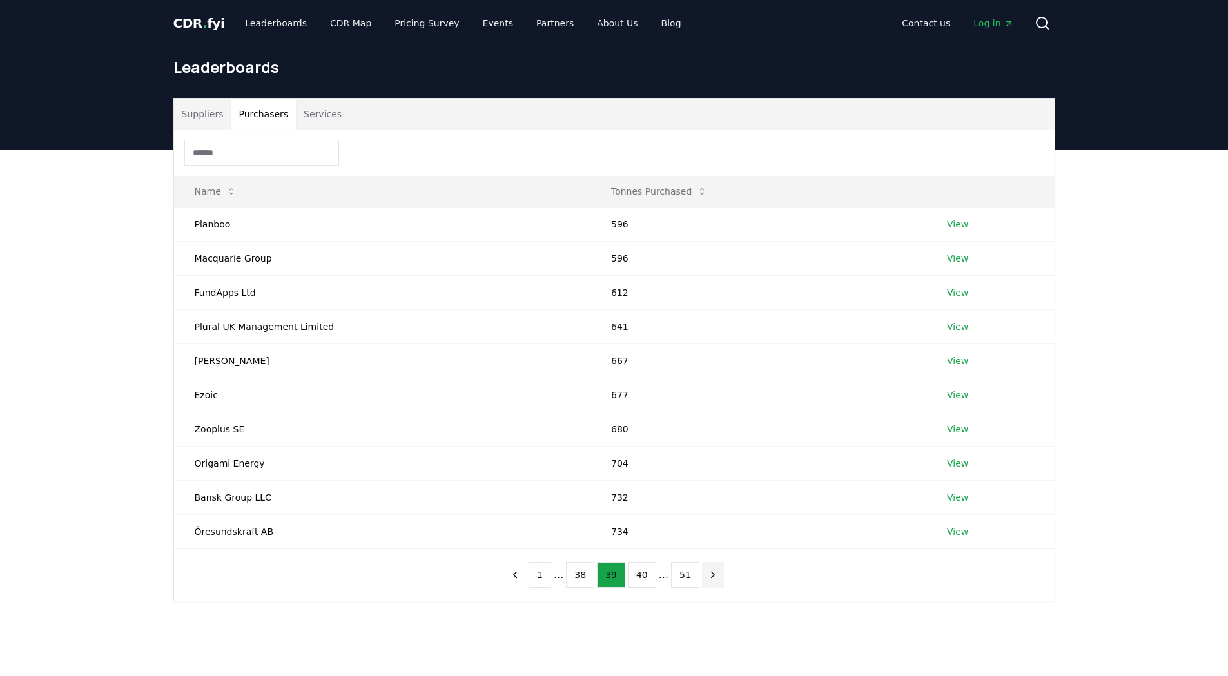
click at [707, 578] on icon "next page" at bounding box center [713, 575] width 12 height 12
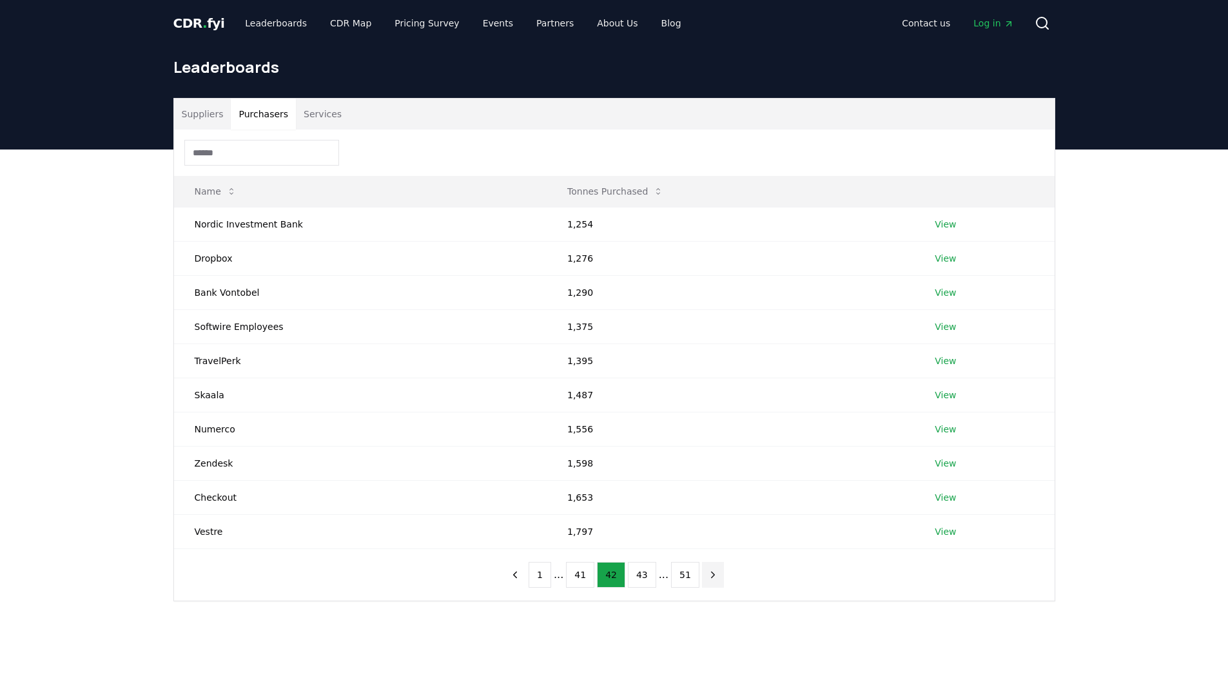
click at [712, 576] on icon "next page" at bounding box center [713, 575] width 3 height 6
click at [707, 576] on icon "next page" at bounding box center [713, 575] width 12 height 12
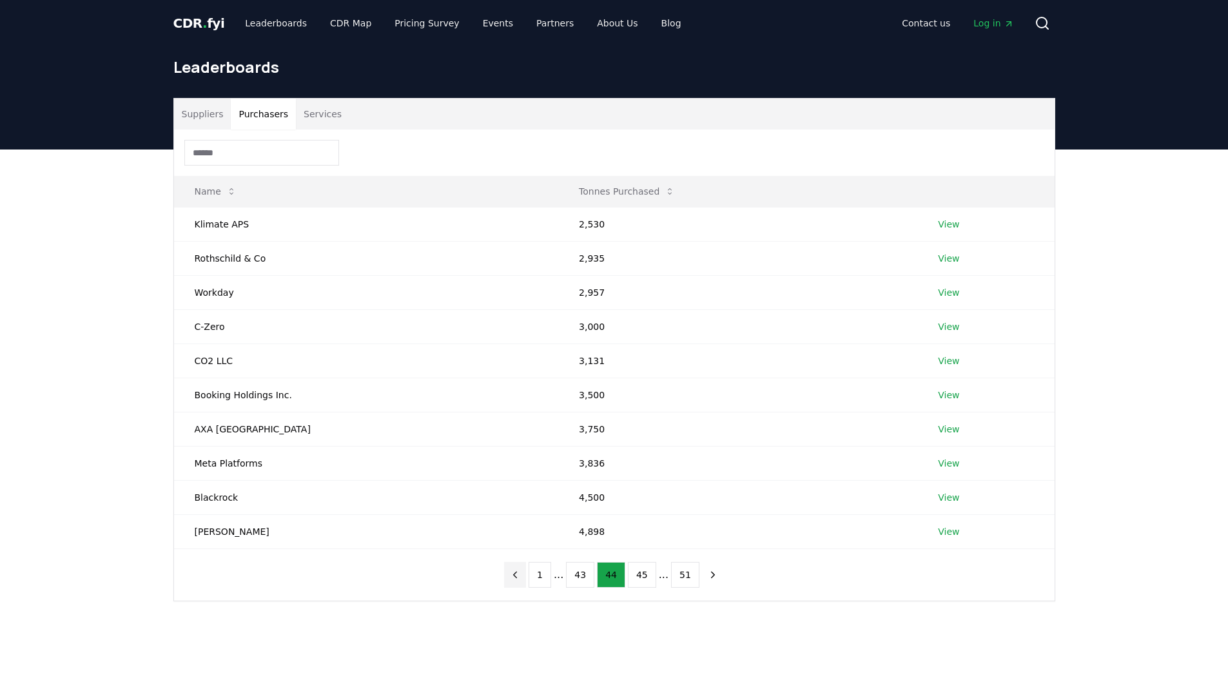
click at [521, 575] on icon "previous page" at bounding box center [515, 575] width 12 height 12
click at [707, 577] on icon "next page" at bounding box center [713, 575] width 12 height 12
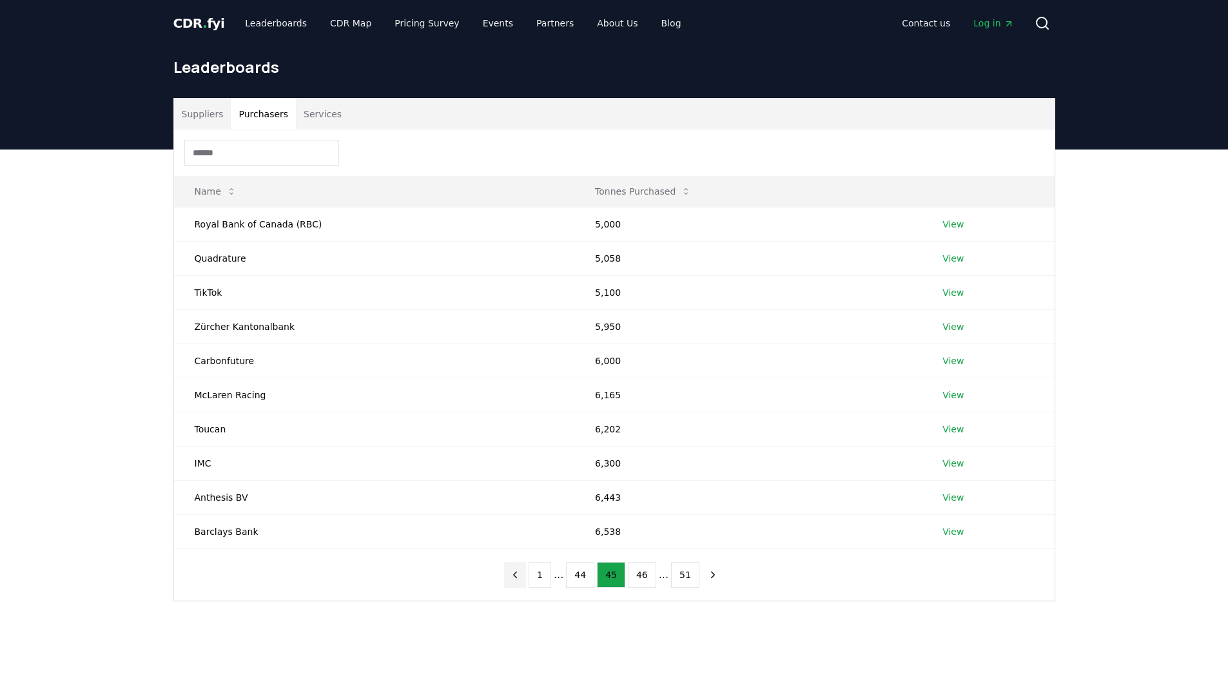
click at [517, 574] on icon "previous page" at bounding box center [515, 575] width 3 height 6
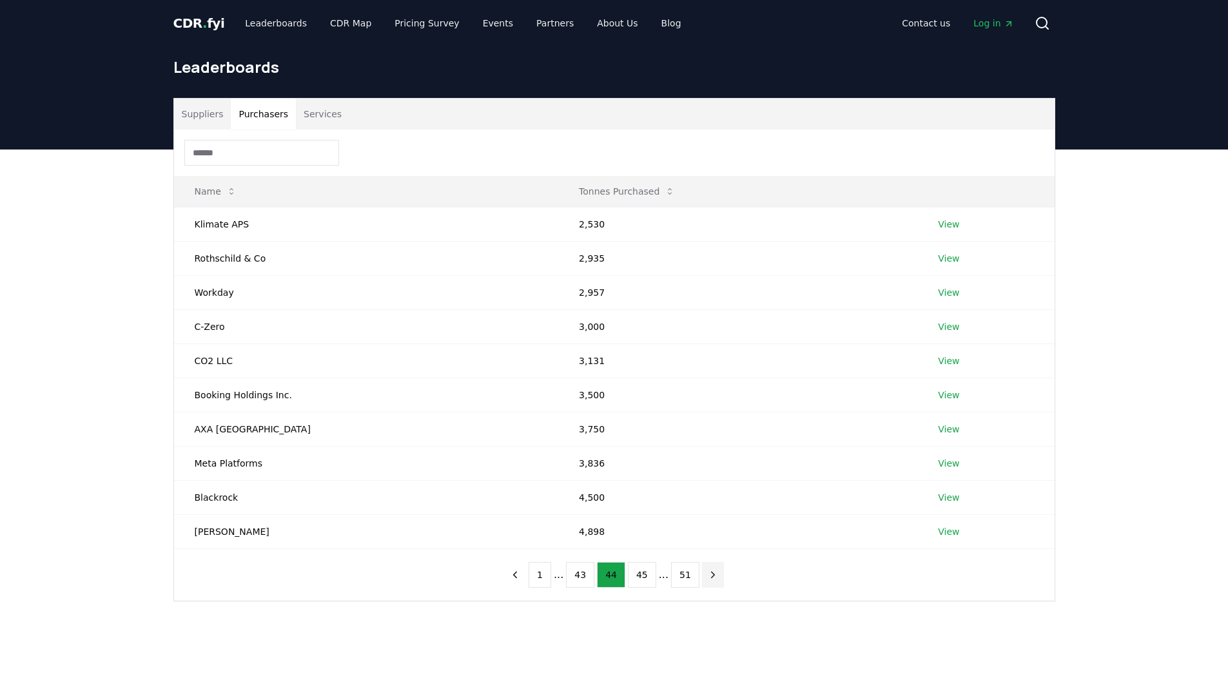
click at [707, 577] on icon "next page" at bounding box center [713, 575] width 12 height 12
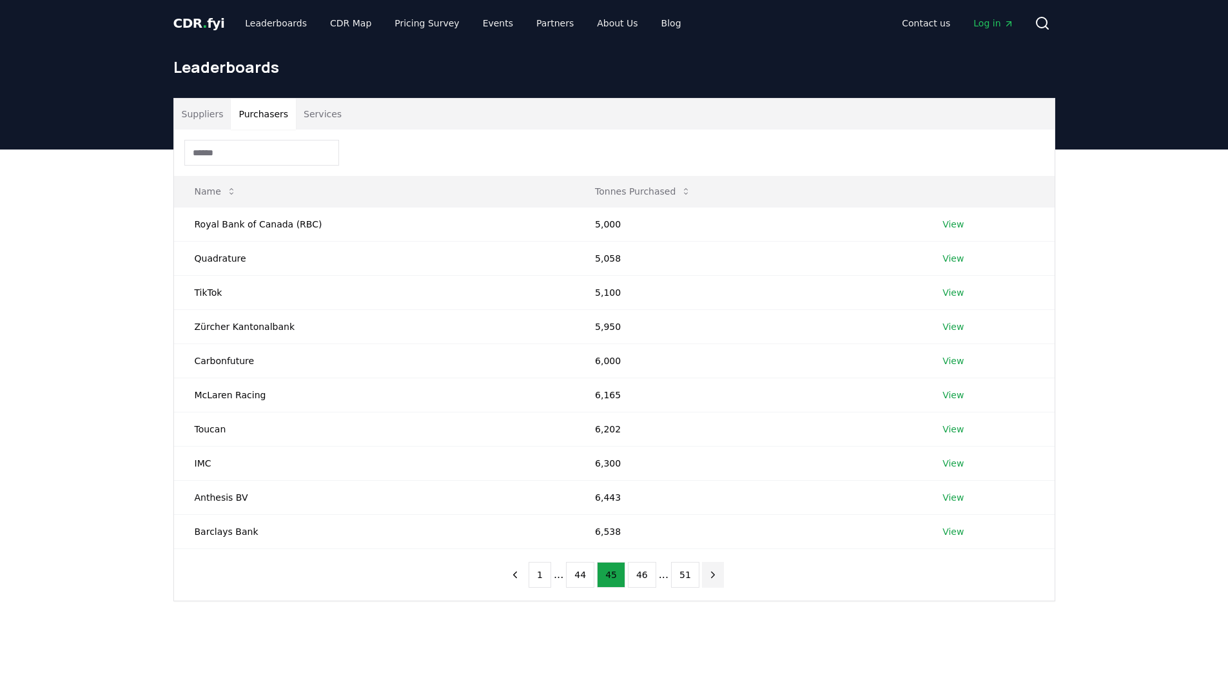
click at [707, 577] on icon "next page" at bounding box center [713, 575] width 12 height 12
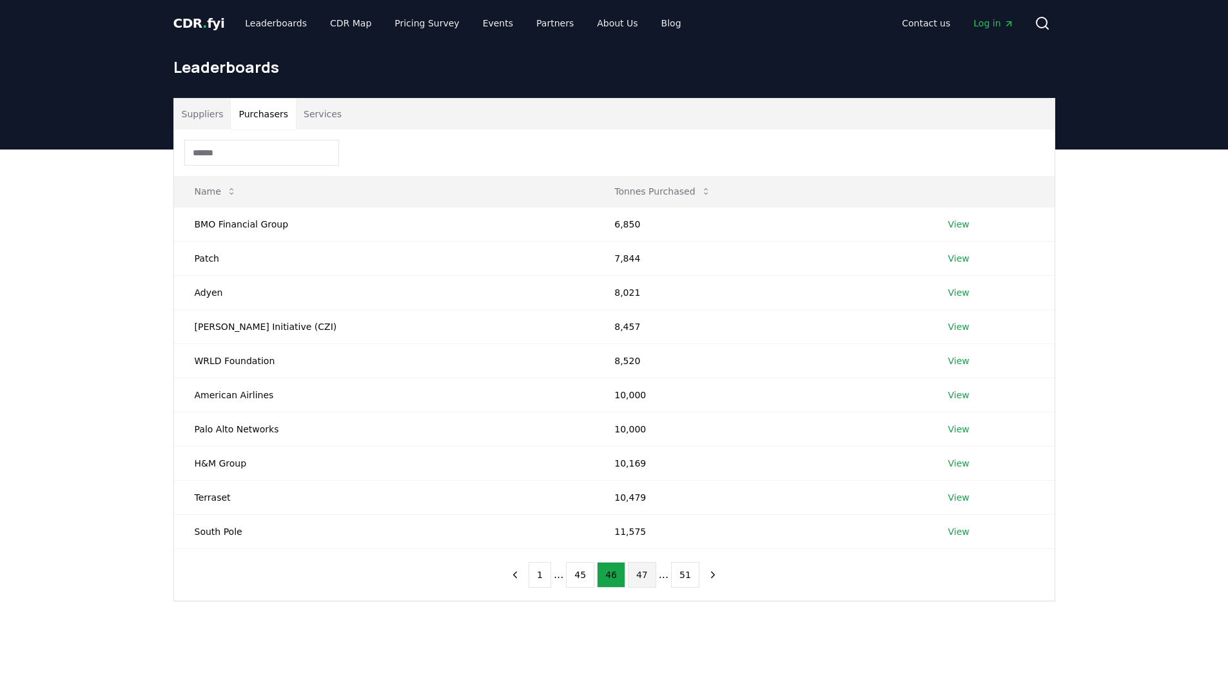
click at [639, 576] on button "47" at bounding box center [642, 575] width 28 height 26
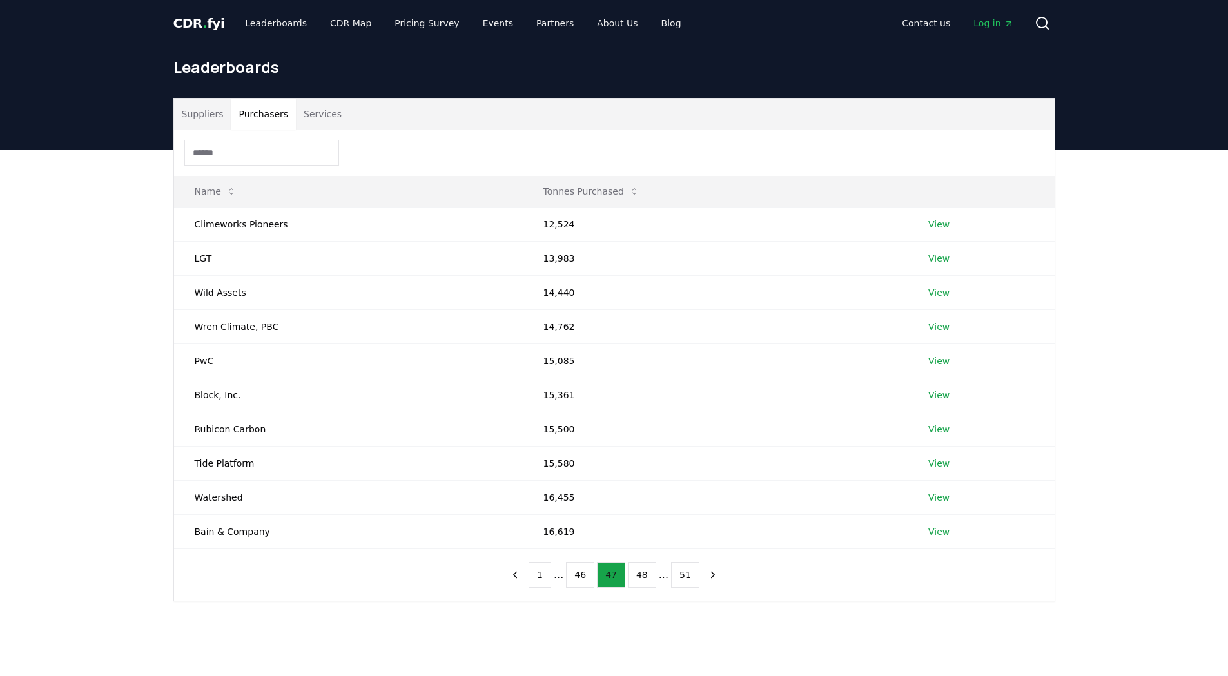
click at [639, 576] on button "48" at bounding box center [642, 575] width 28 height 26
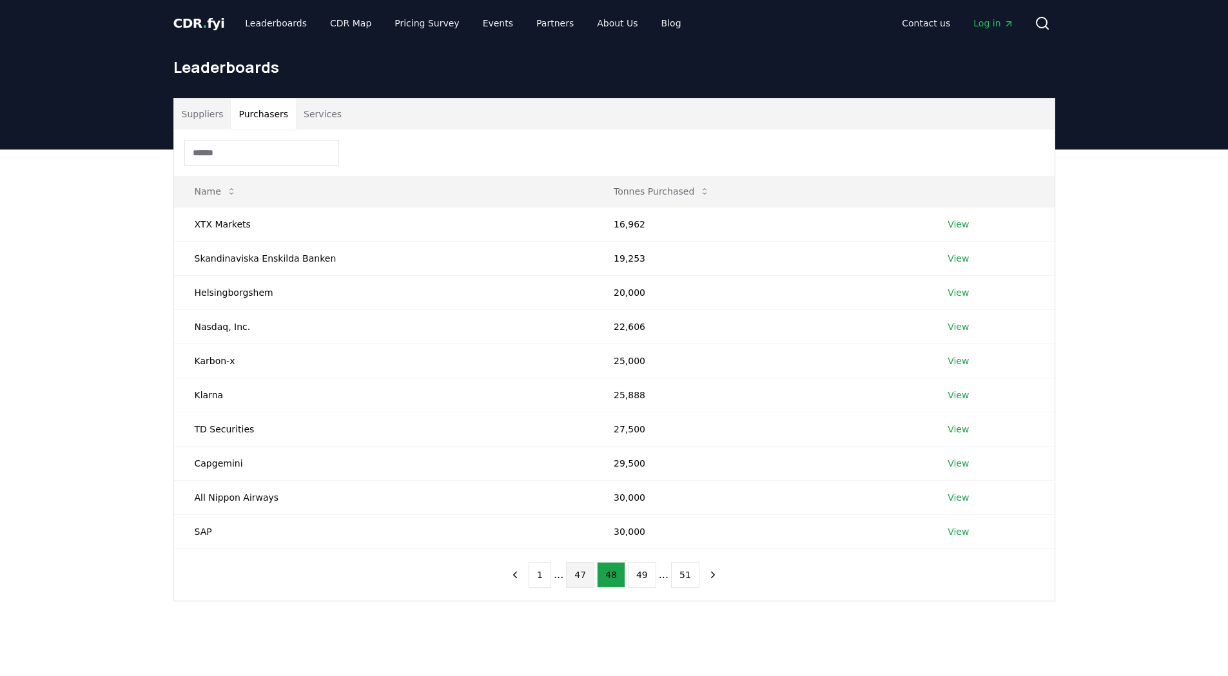
click at [639, 576] on button "49" at bounding box center [642, 575] width 28 height 26
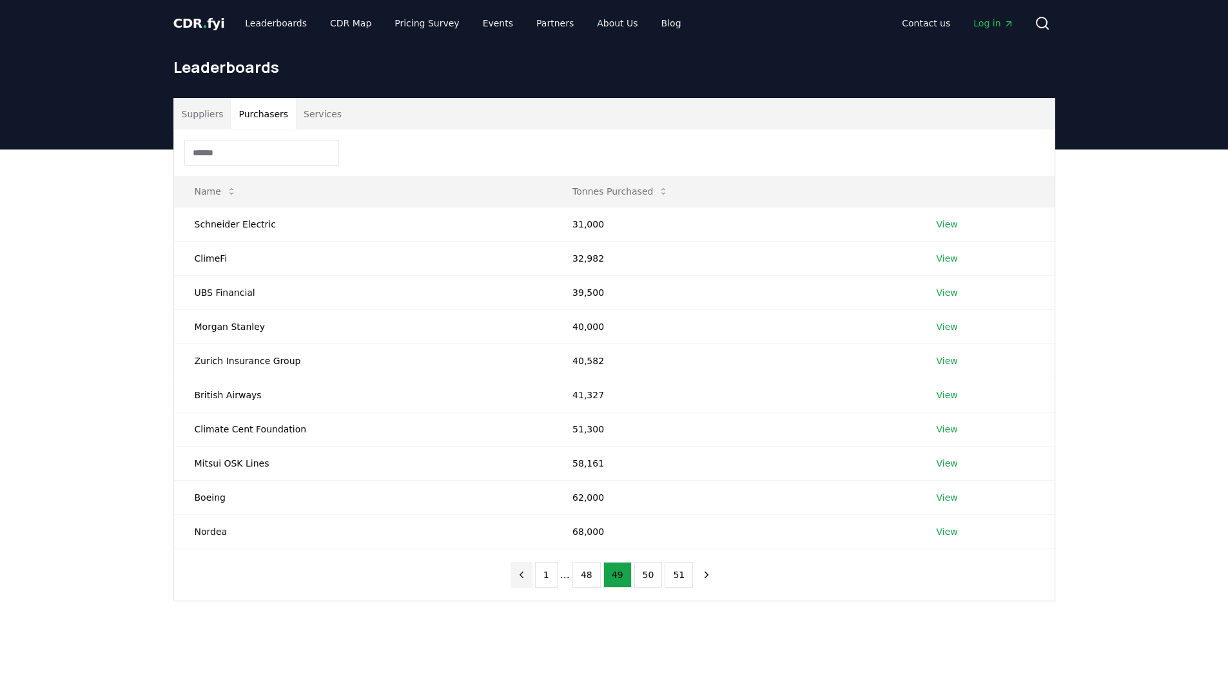
click at [524, 576] on icon "previous page" at bounding box center [522, 575] width 12 height 12
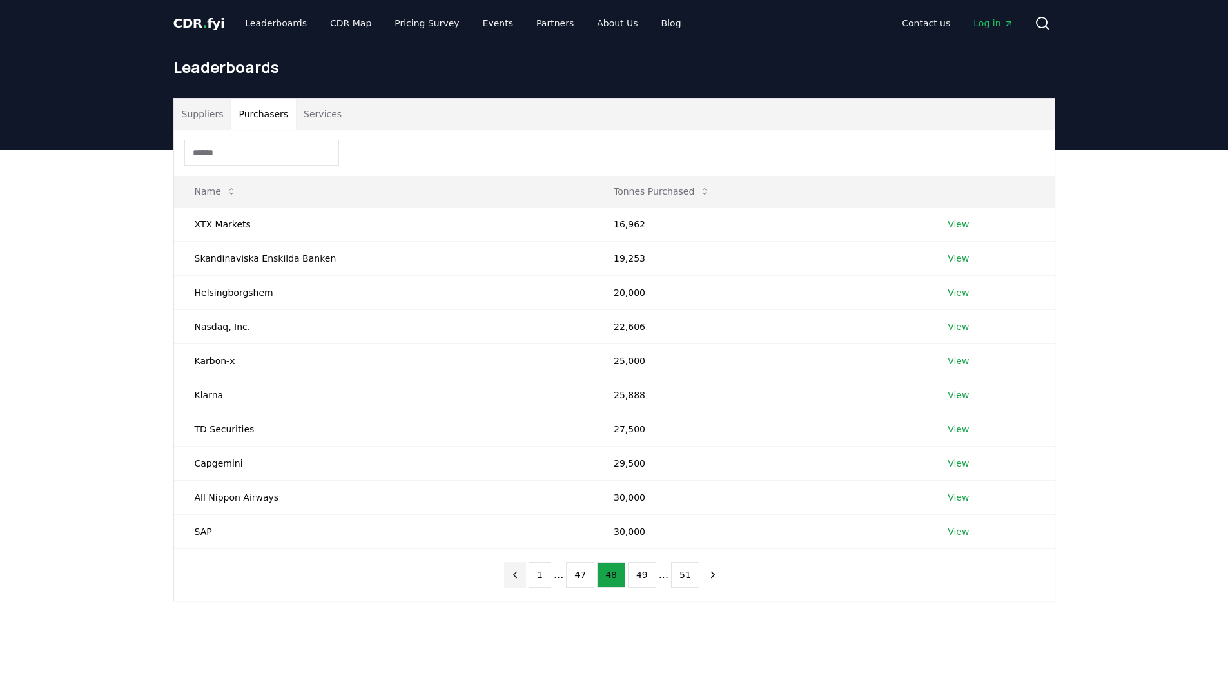
click at [521, 576] on icon "previous page" at bounding box center [515, 575] width 12 height 12
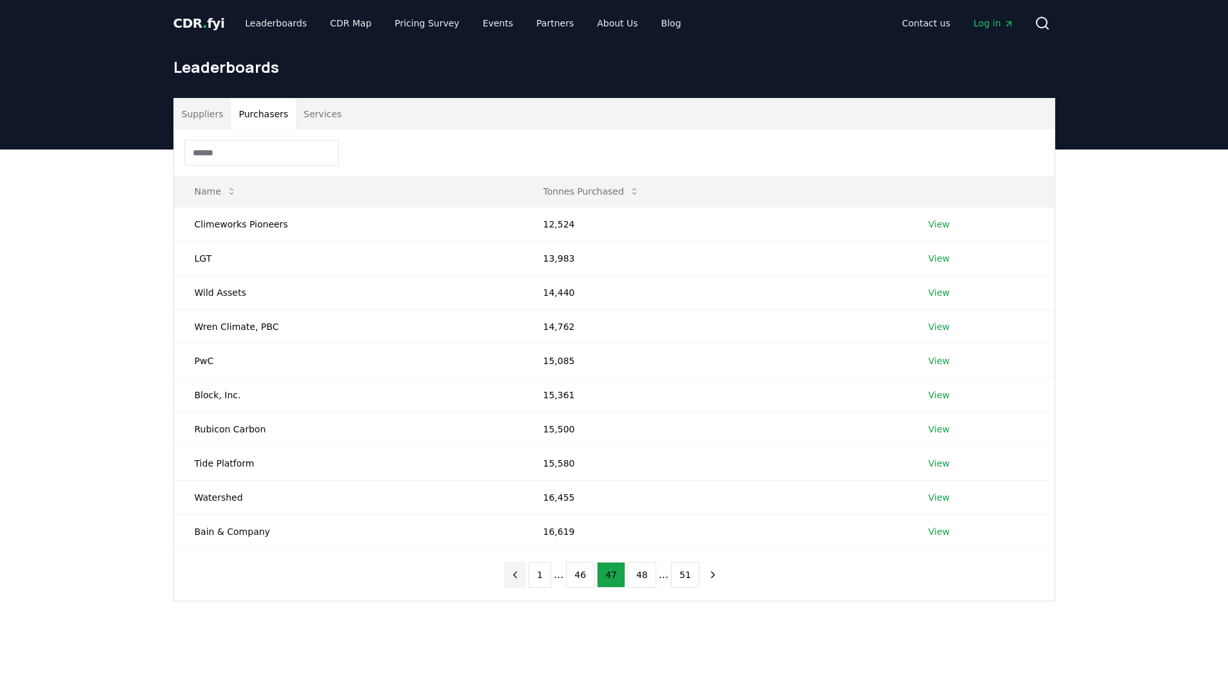
click at [521, 576] on icon "previous page" at bounding box center [515, 575] width 12 height 12
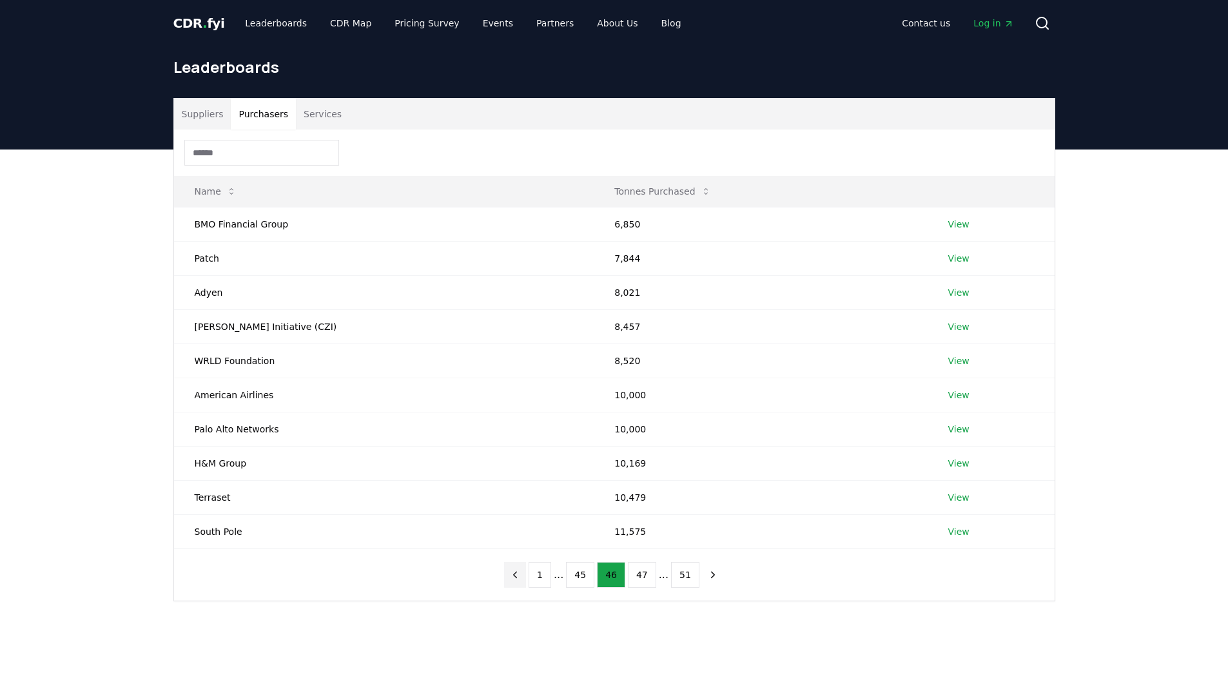
click at [521, 576] on icon "previous page" at bounding box center [515, 575] width 12 height 12
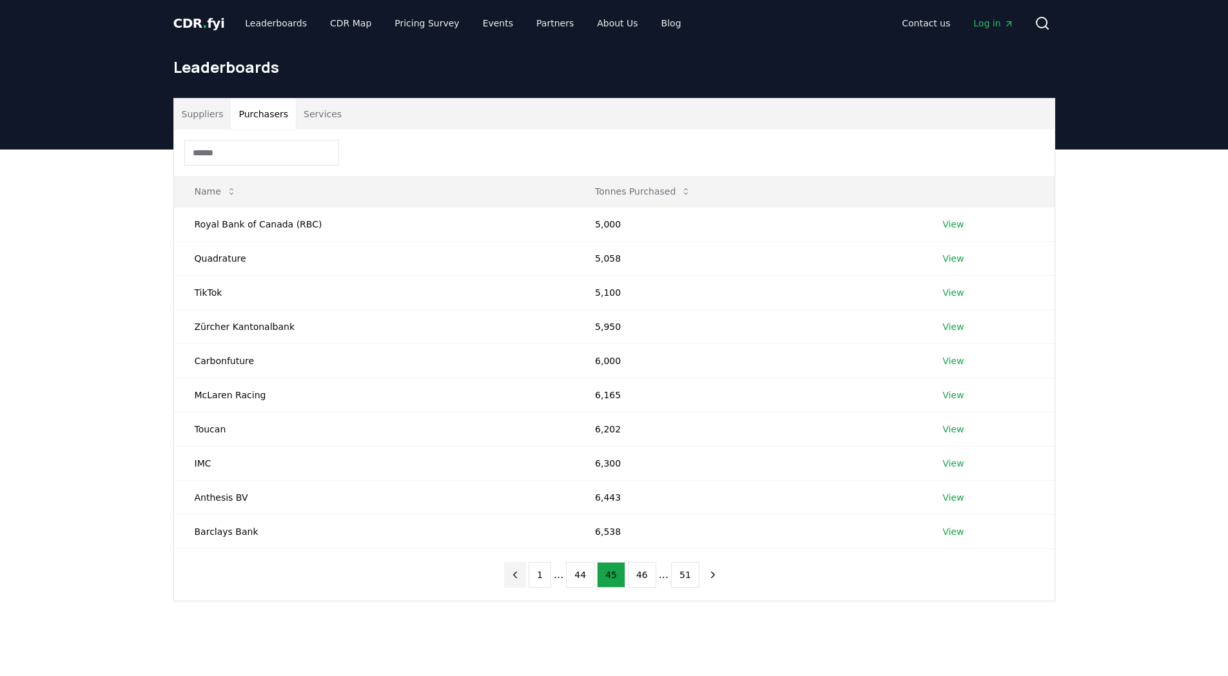
click at [521, 576] on icon "previous page" at bounding box center [515, 575] width 12 height 12
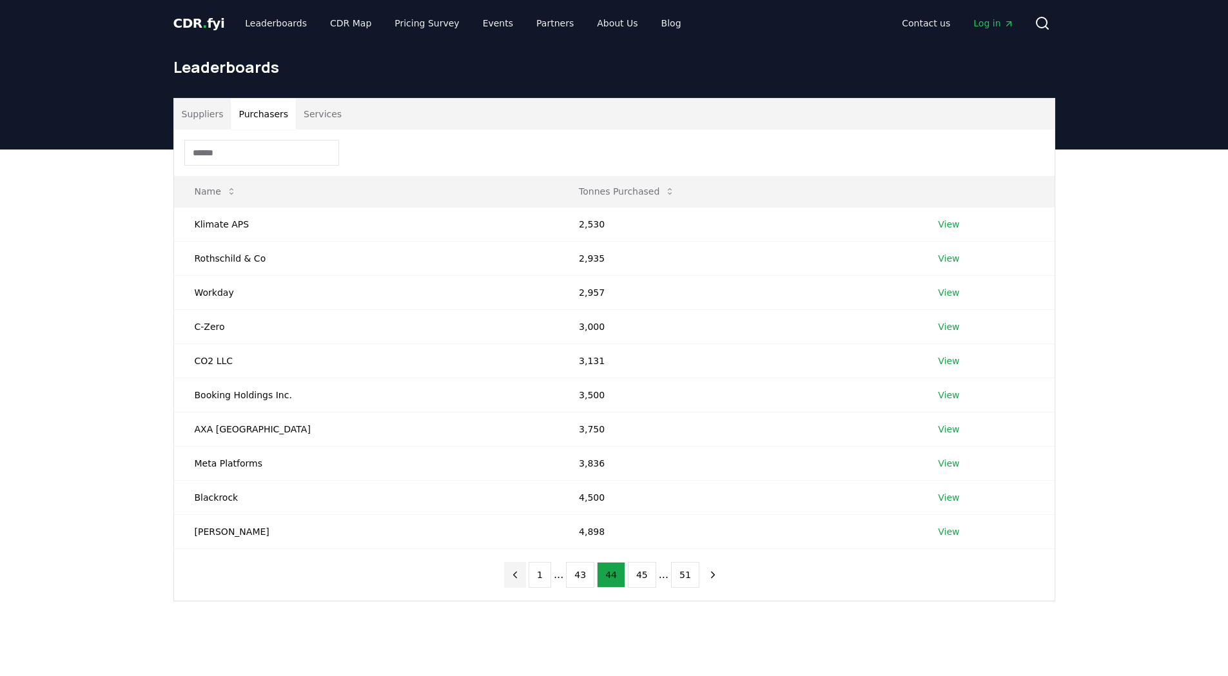
click at [517, 576] on icon "previous page" at bounding box center [515, 575] width 12 height 12
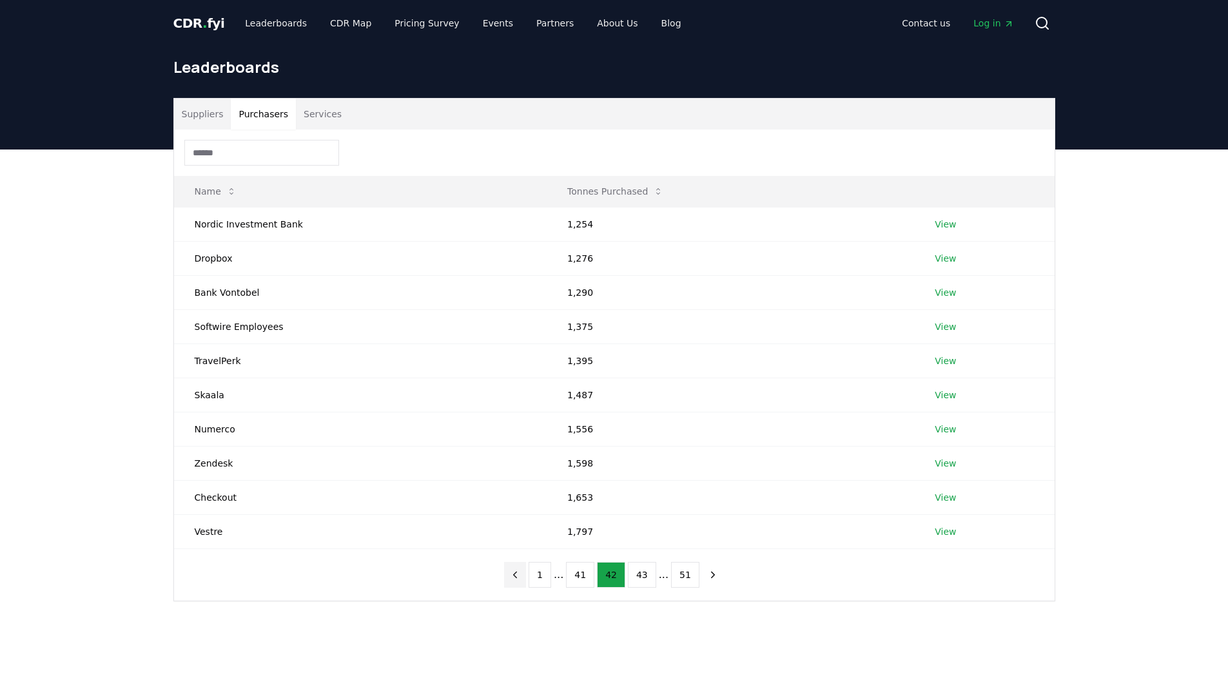
click at [517, 576] on icon "previous page" at bounding box center [515, 575] width 12 height 12
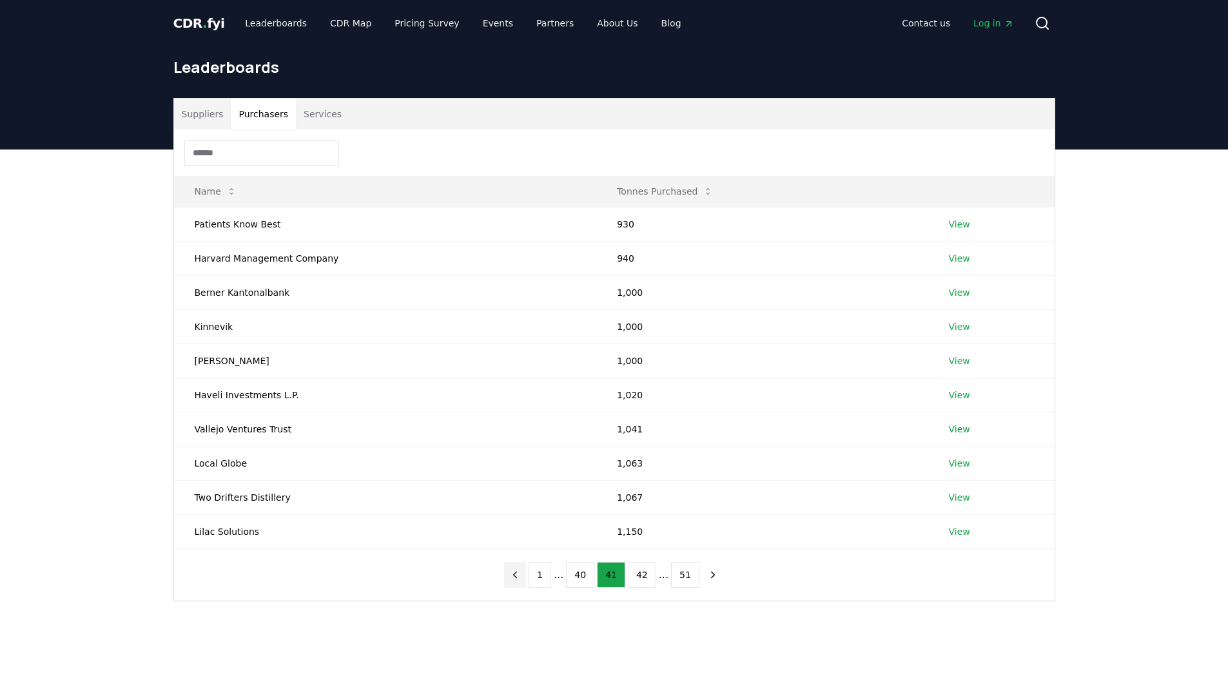
click at [517, 576] on icon "previous page" at bounding box center [515, 575] width 12 height 12
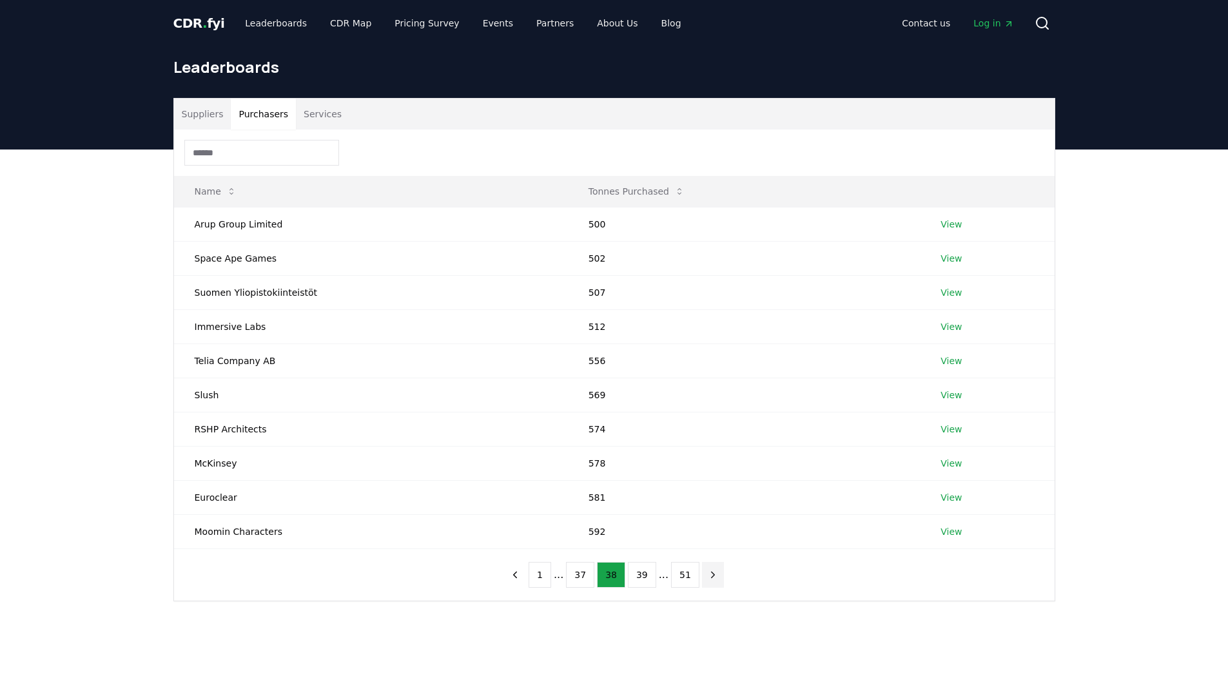
click at [708, 570] on icon "next page" at bounding box center [713, 575] width 12 height 12
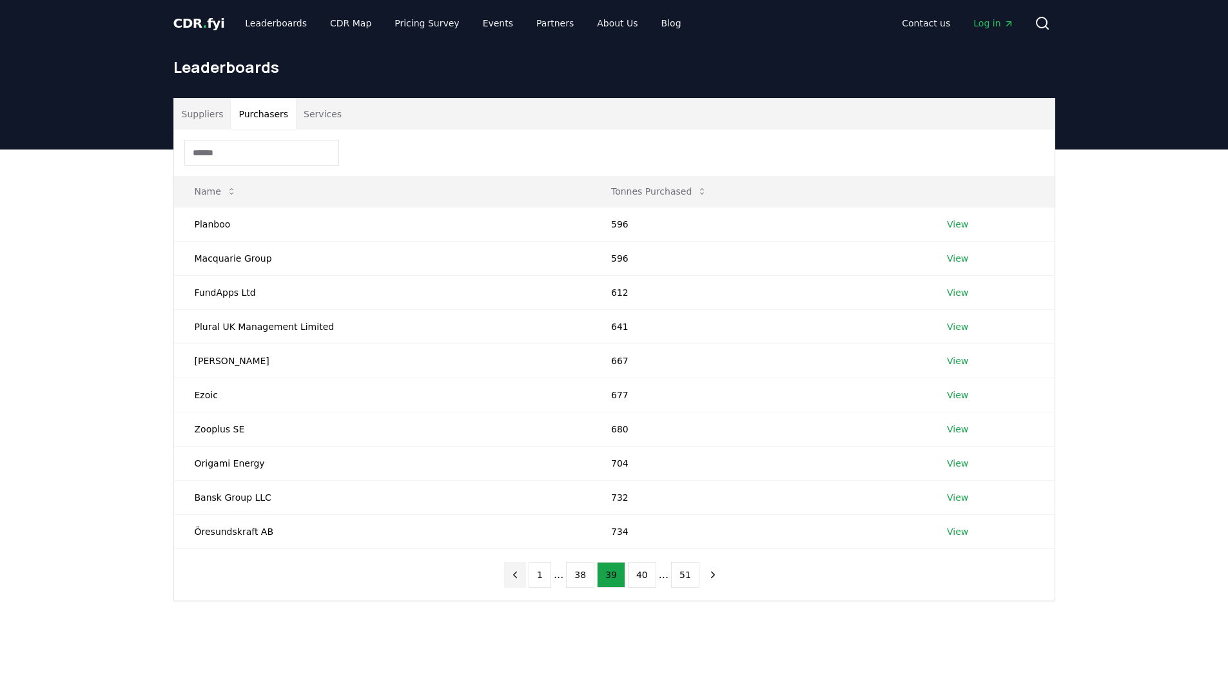
click at [521, 574] on icon "previous page" at bounding box center [515, 575] width 12 height 12
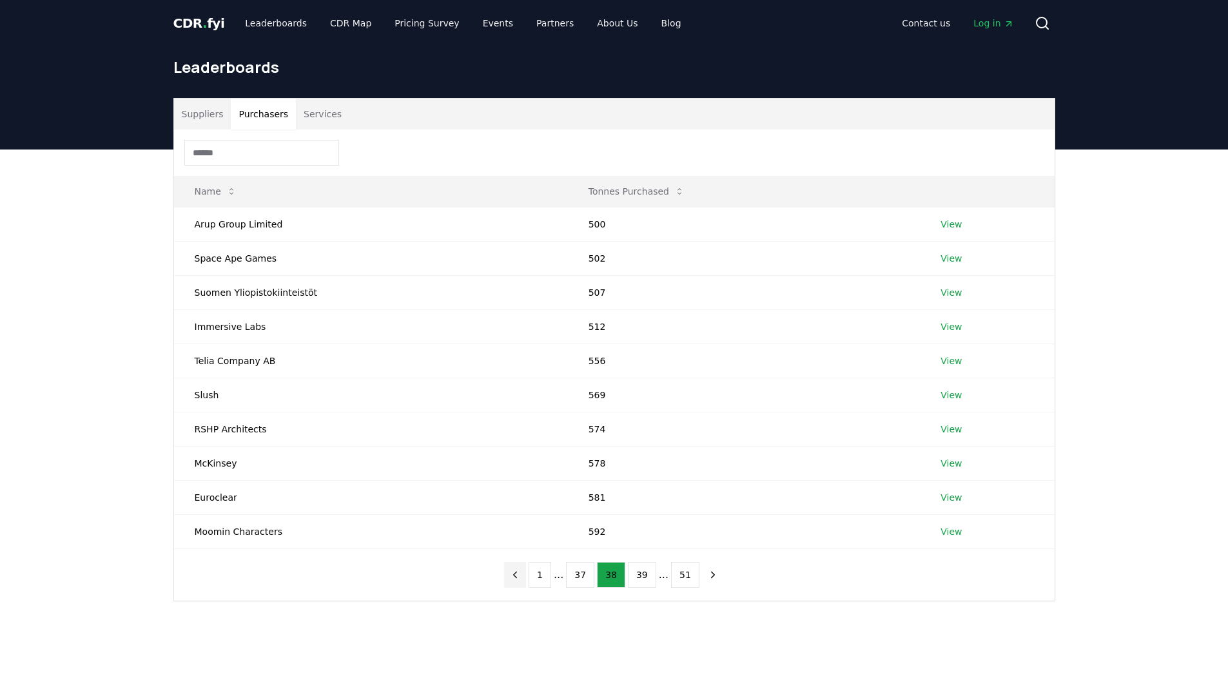
click at [521, 574] on icon "previous page" at bounding box center [515, 575] width 12 height 12
click at [707, 576] on icon "next page" at bounding box center [713, 575] width 12 height 12
click at [519, 578] on icon "previous page" at bounding box center [515, 575] width 12 height 12
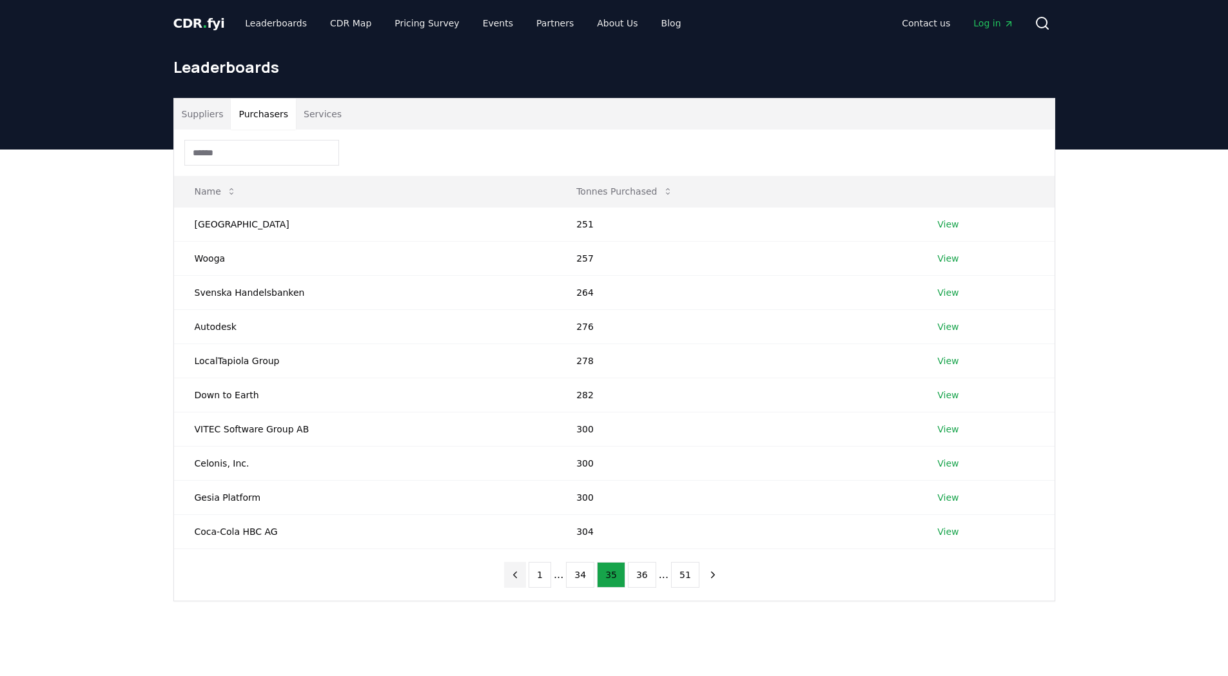
click at [519, 578] on icon "previous page" at bounding box center [515, 575] width 12 height 12
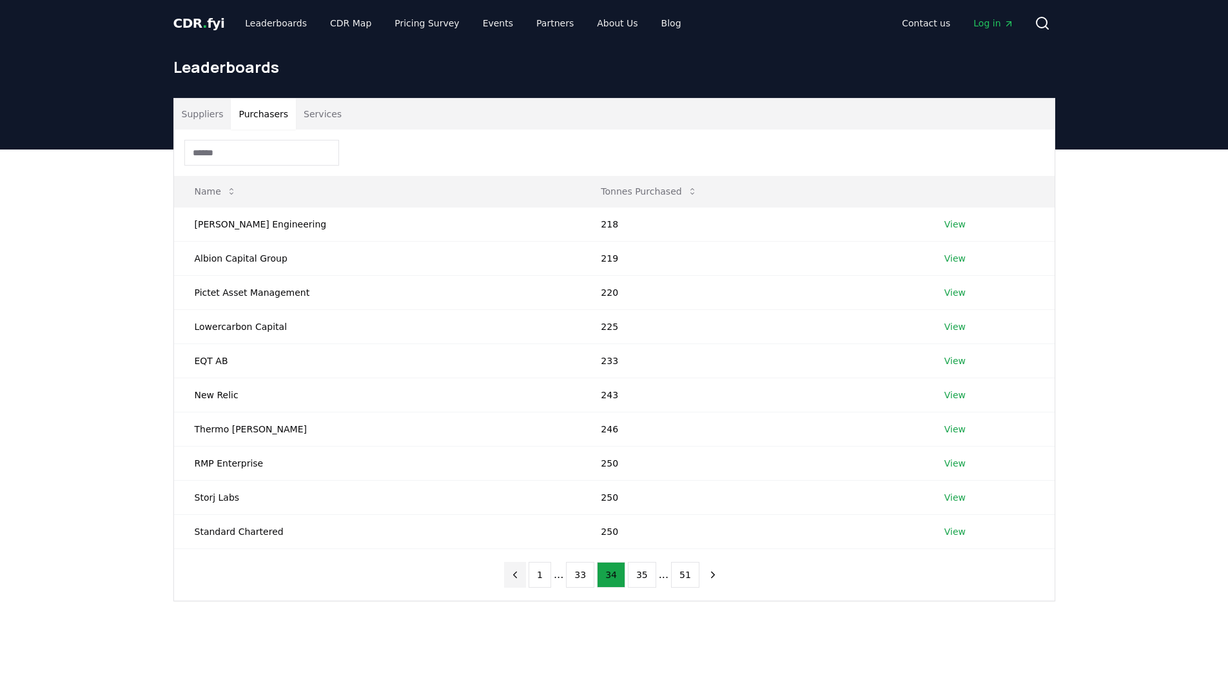
click at [519, 578] on icon "previous page" at bounding box center [515, 575] width 12 height 12
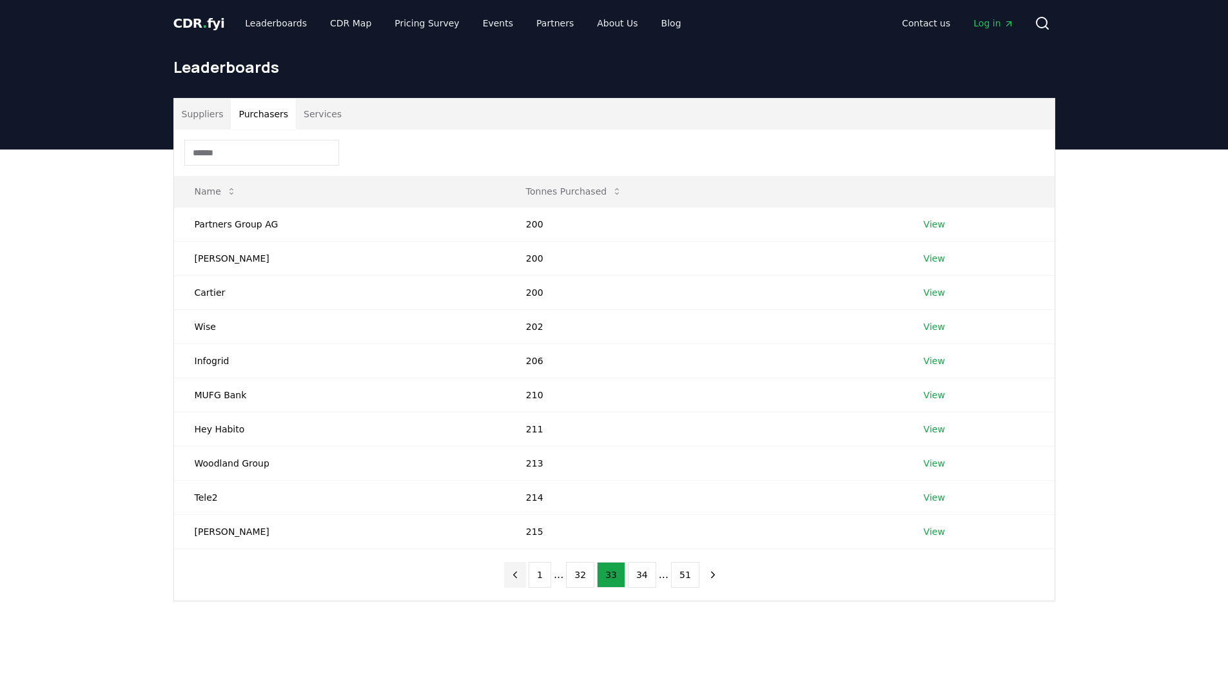
click at [519, 578] on icon "previous page" at bounding box center [515, 575] width 12 height 12
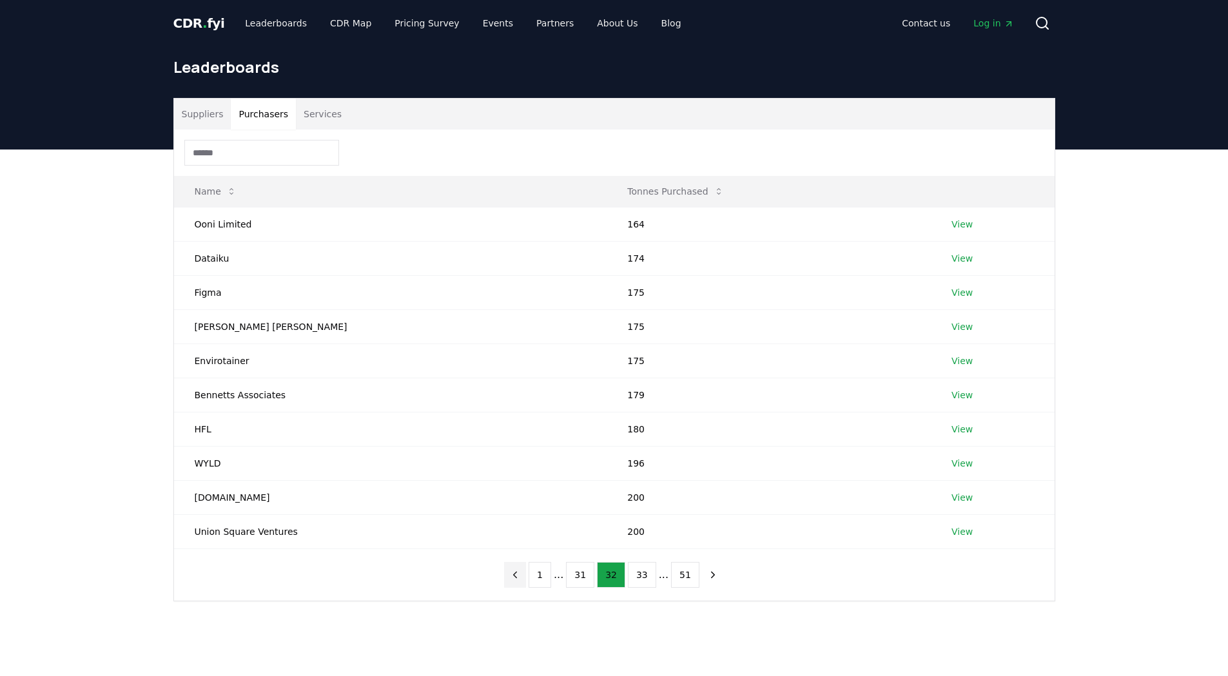
click at [519, 578] on icon "previous page" at bounding box center [515, 575] width 12 height 12
